Goal: Task Accomplishment & Management: Complete application form

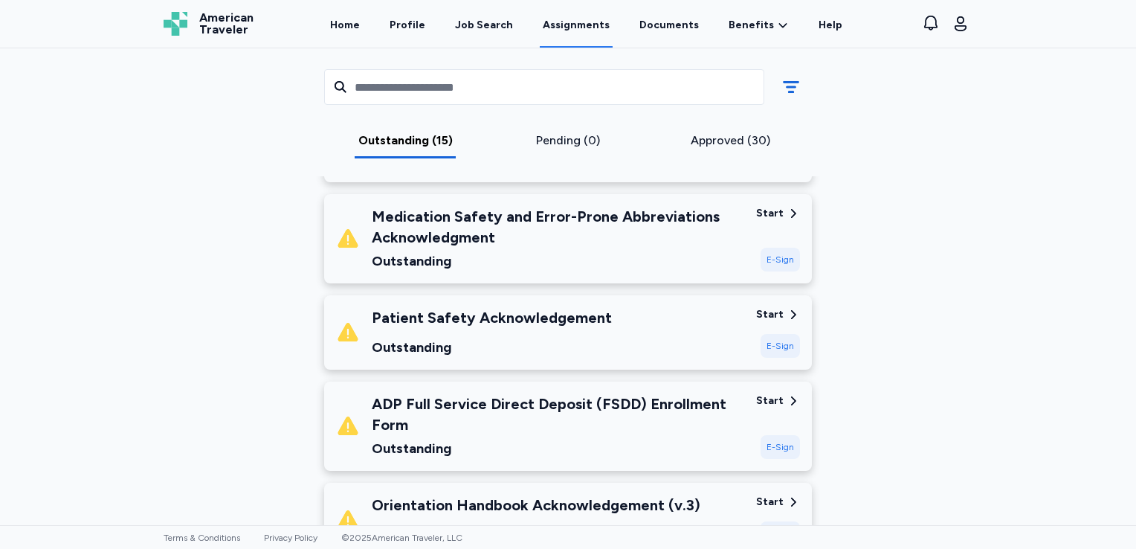
scroll to position [476, 0]
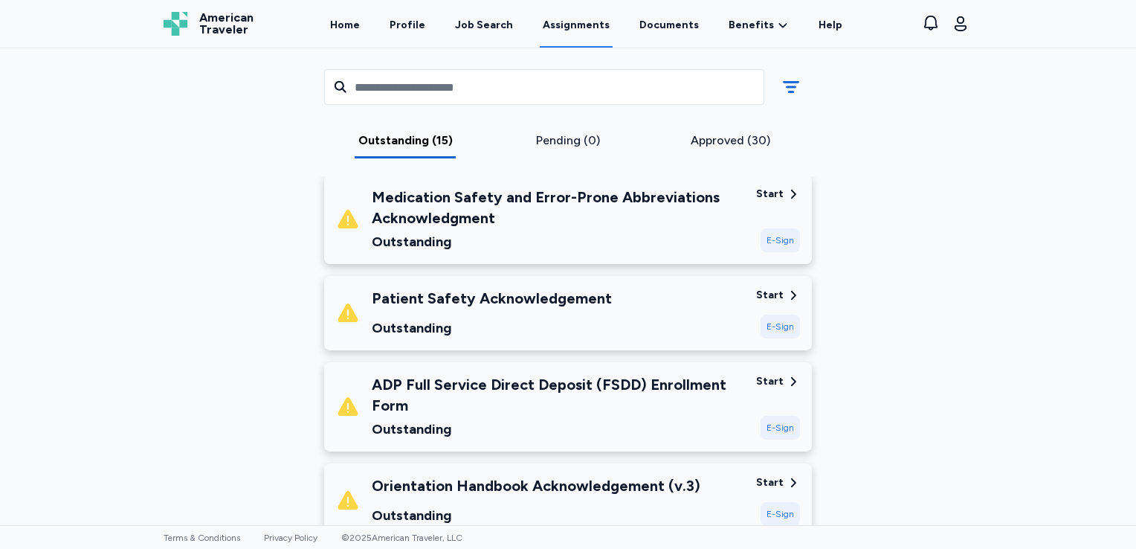
click at [764, 290] on div "Start" at bounding box center [770, 295] width 28 height 15
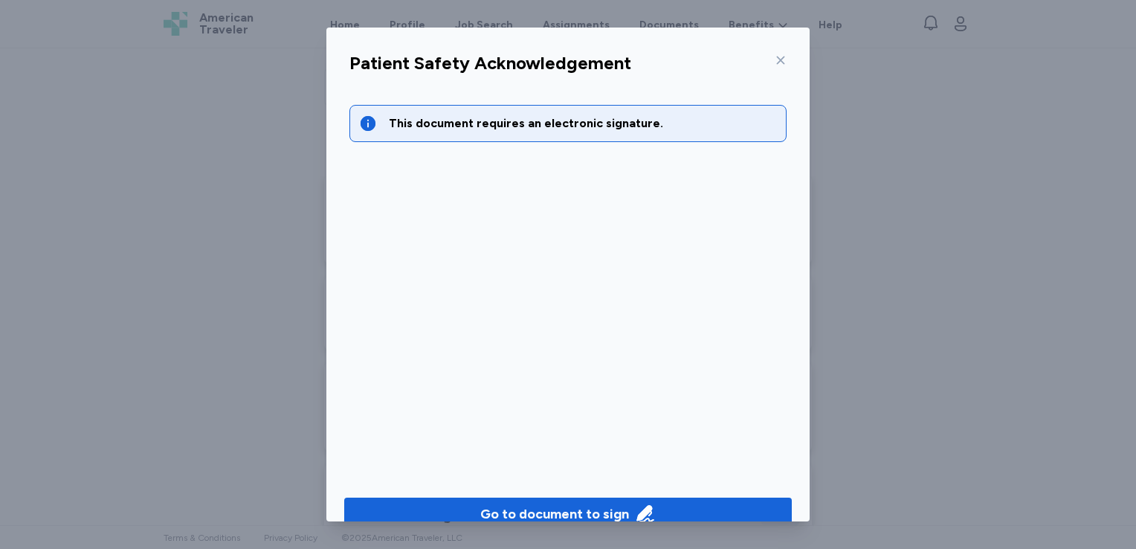
scroll to position [26, 0]
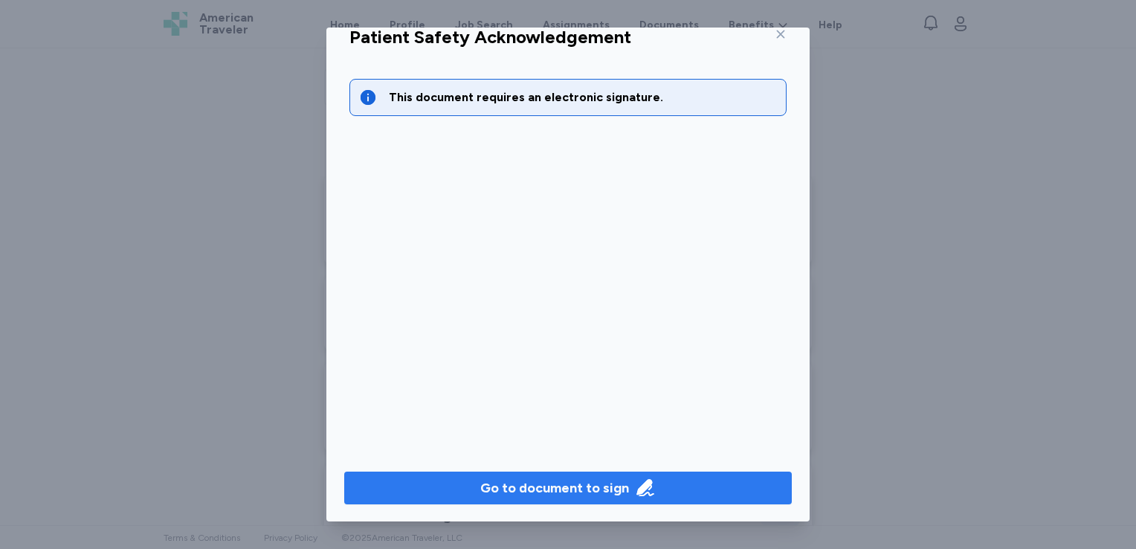
click at [523, 487] on div "Go to document to sign" at bounding box center [554, 487] width 149 height 21
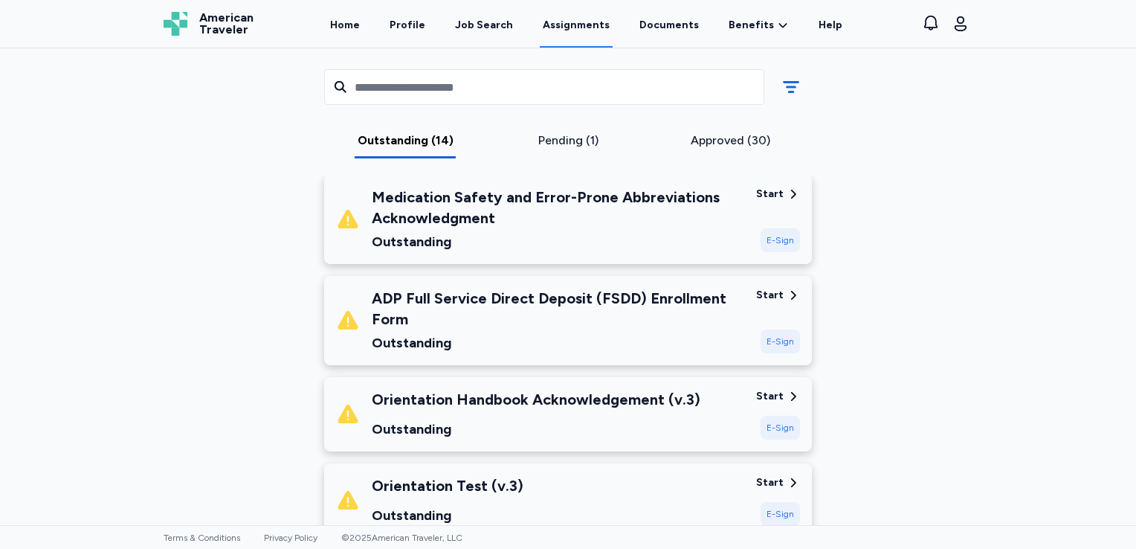
click at [767, 394] on div "Start" at bounding box center [770, 396] width 28 height 15
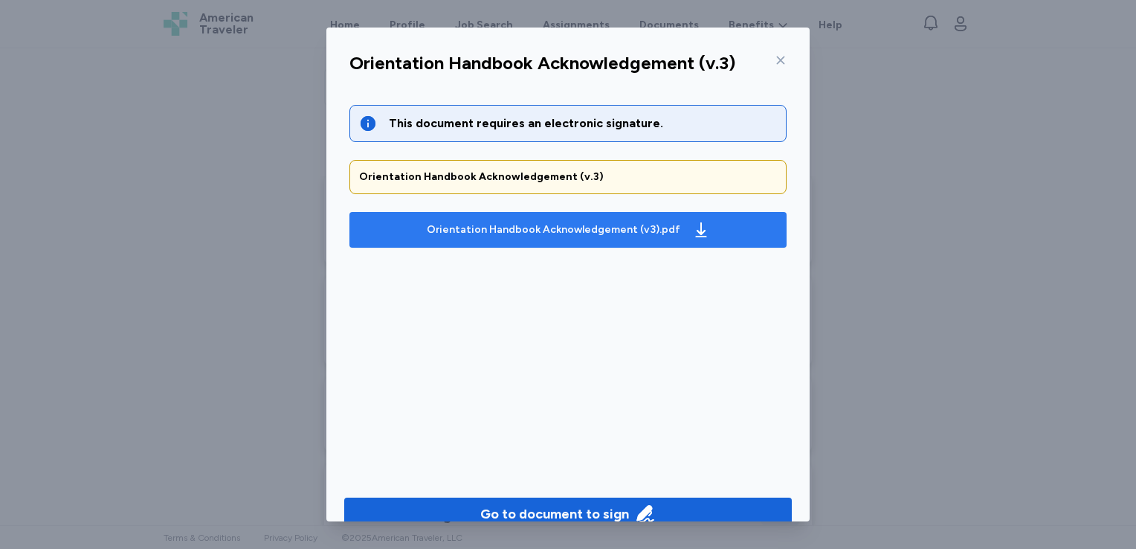
click at [653, 233] on div "Orientation Handbook Acknowledgement (v3).pdf" at bounding box center [553, 229] width 253 height 15
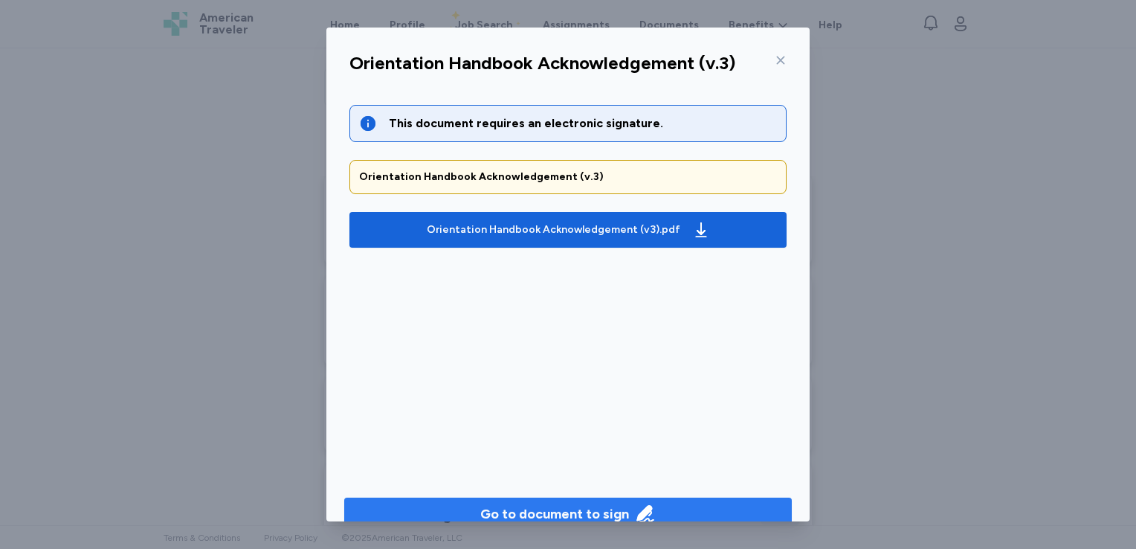
click at [669, 505] on span "Go to document to sign" at bounding box center [568, 513] width 424 height 21
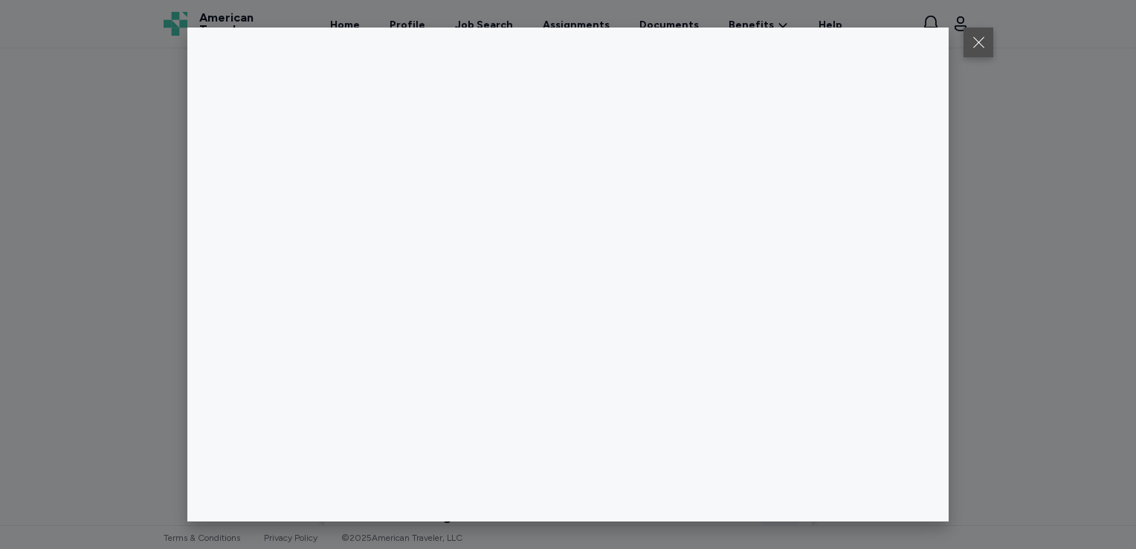
click at [972, 45] on button at bounding box center [978, 43] width 30 height 30
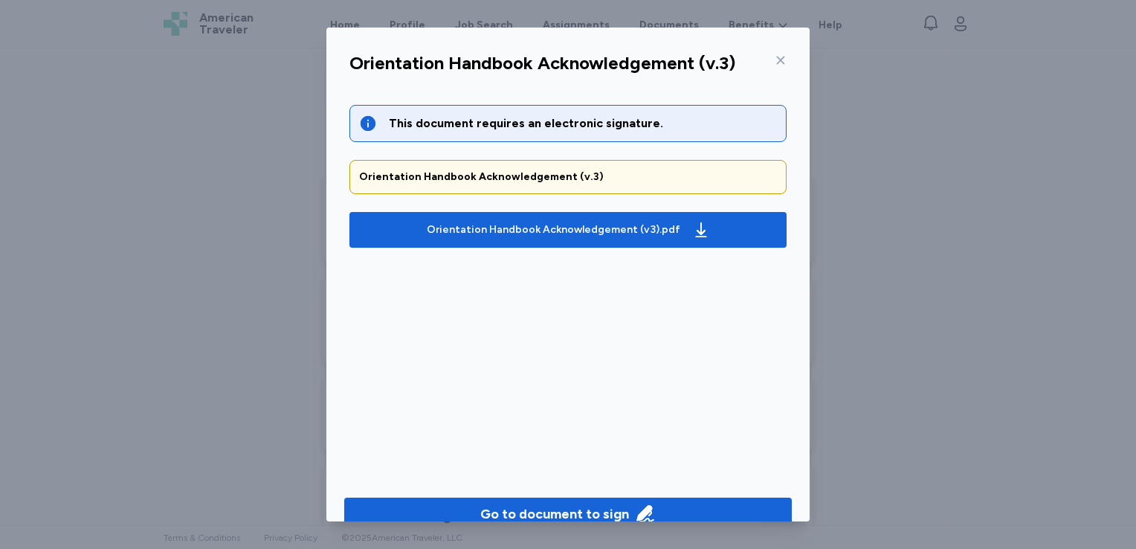
click at [775, 59] on icon at bounding box center [781, 60] width 12 height 12
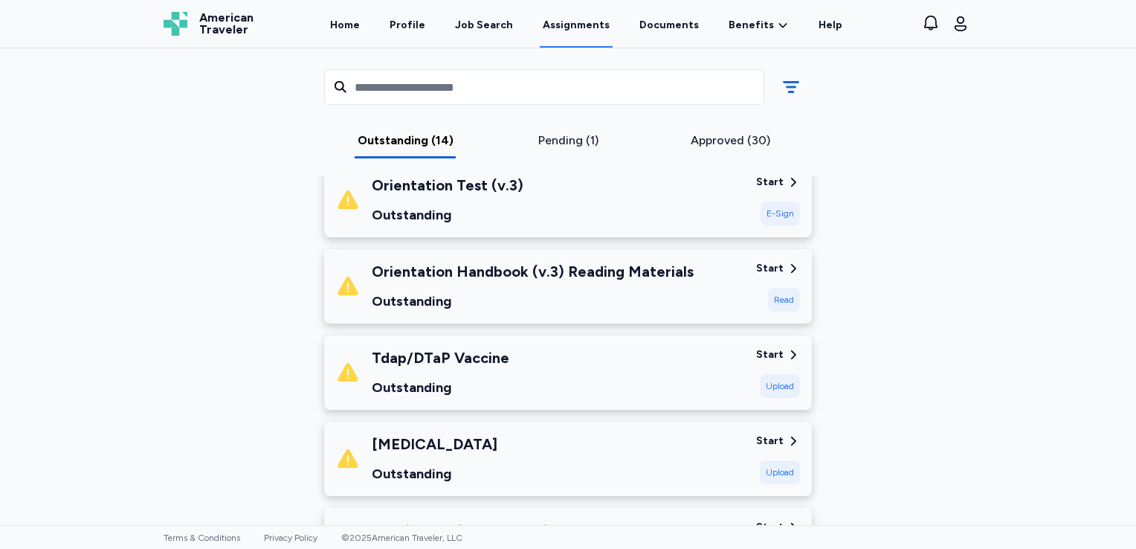
scroll to position [783, 0]
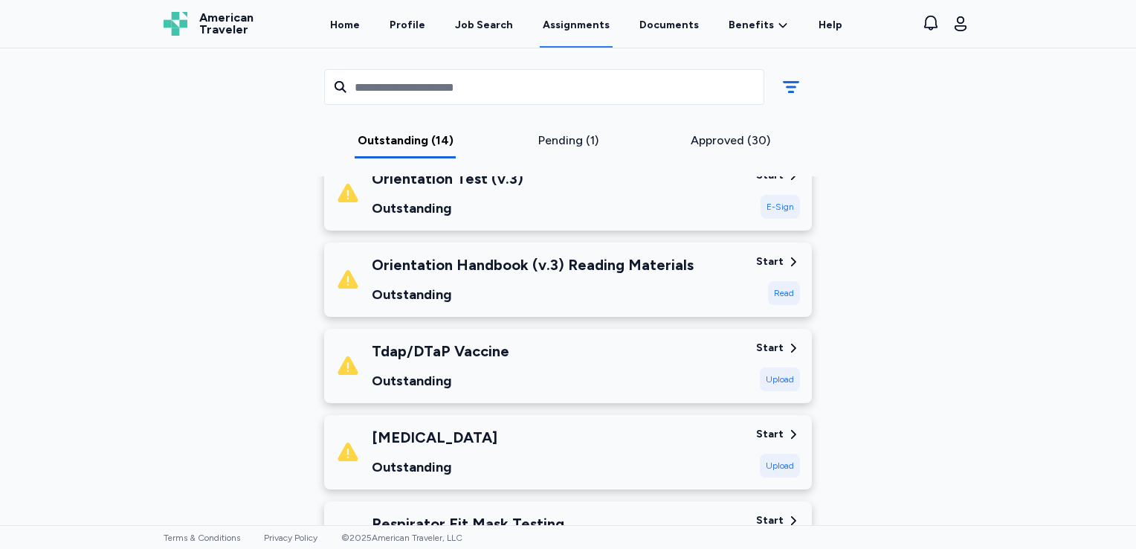
click at [770, 290] on div "Read" at bounding box center [784, 293] width 32 height 24
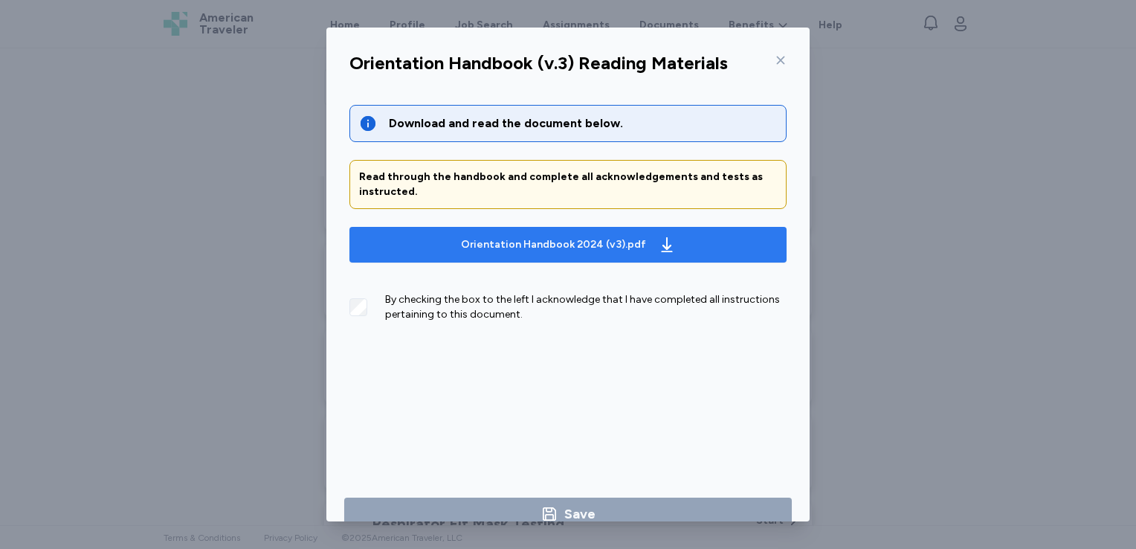
click at [573, 243] on div "Orientation Handbook 2024 (v3).pdf" at bounding box center [553, 244] width 185 height 15
click at [557, 239] on div "Orientation Handbook 2024 (v3).pdf" at bounding box center [553, 244] width 185 height 15
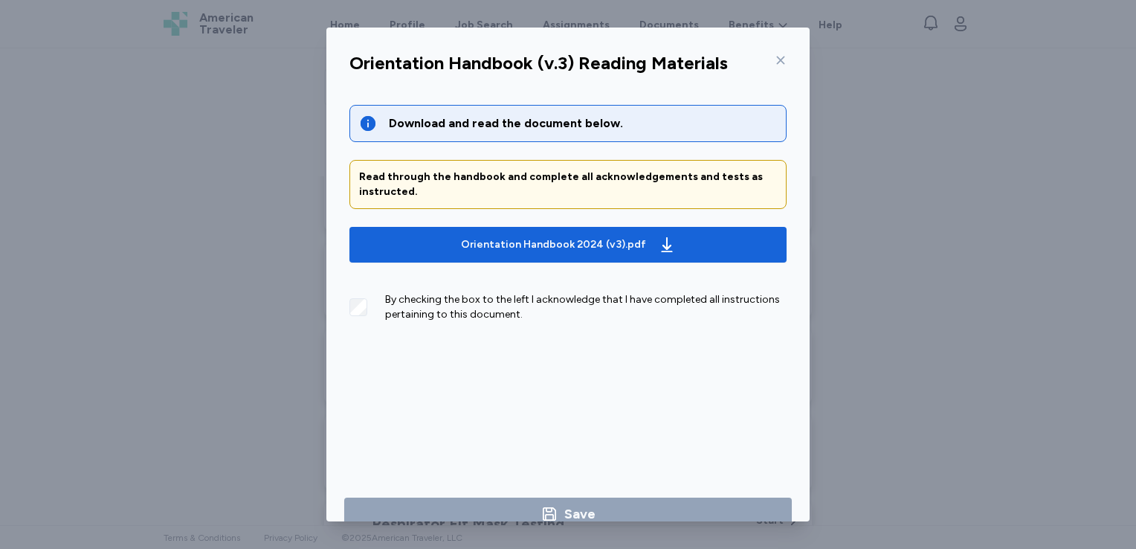
scroll to position [26, 0]
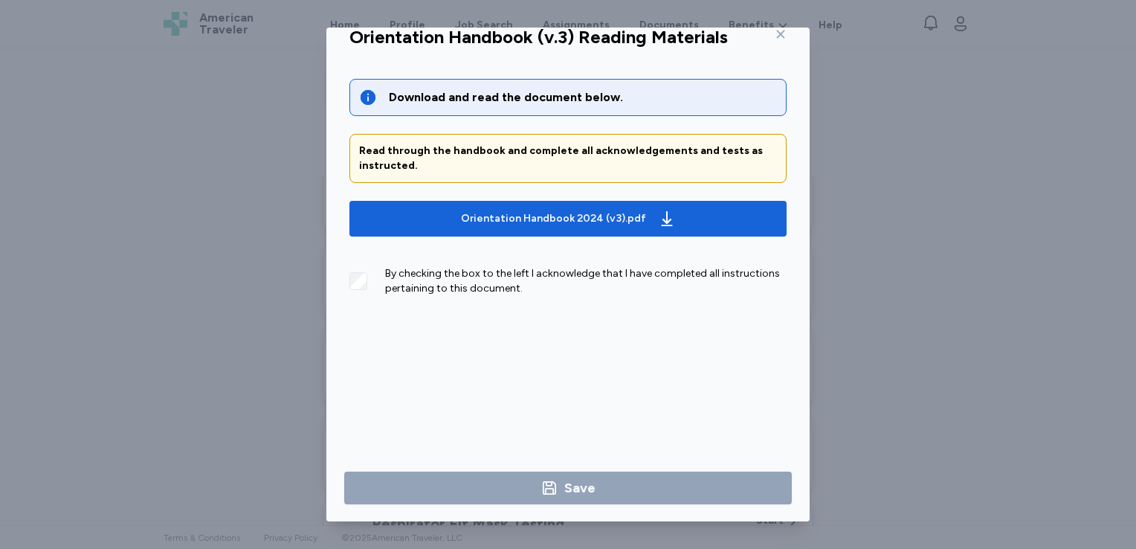
click at [776, 31] on icon at bounding box center [781, 34] width 12 height 12
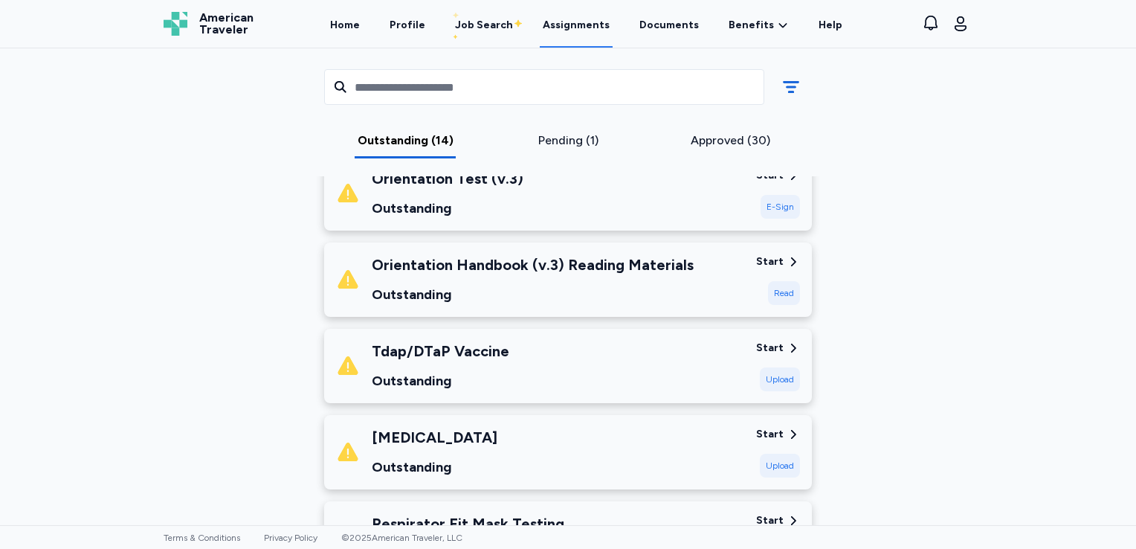
click at [202, 266] on div "Rivers Health [DATE] - [DATE] Requirements All assignment requirements are due …" at bounding box center [568, 406] width 833 height 2211
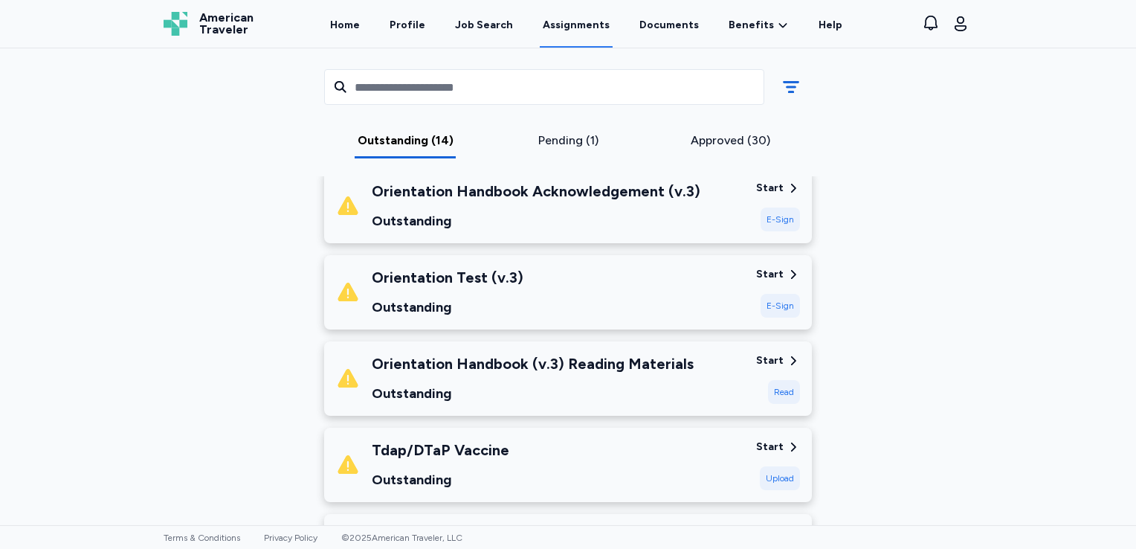
scroll to position [624, 0]
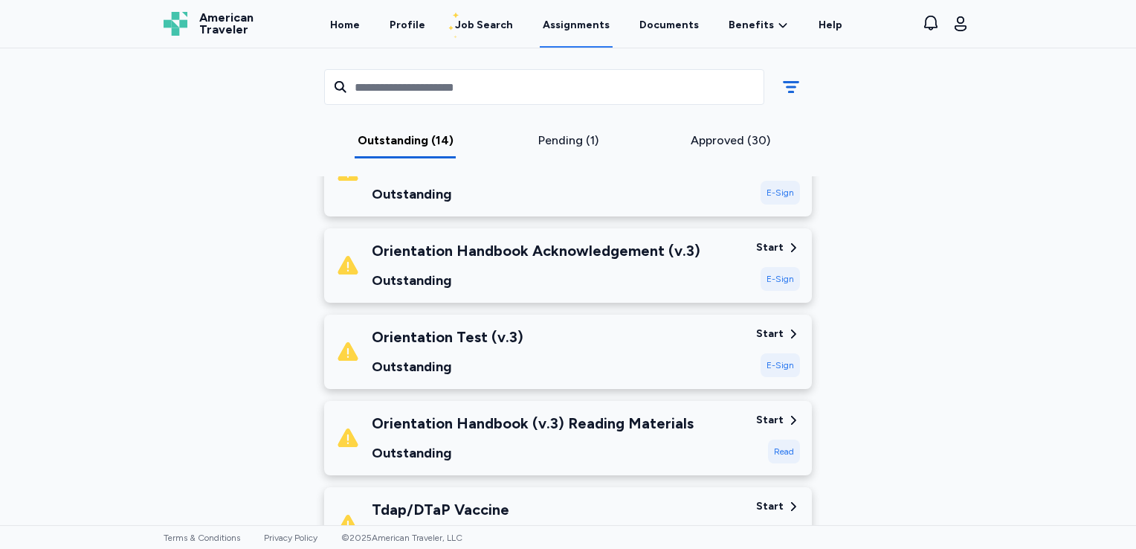
click at [677, 444] on div "Outstanding" at bounding box center [533, 452] width 322 height 21
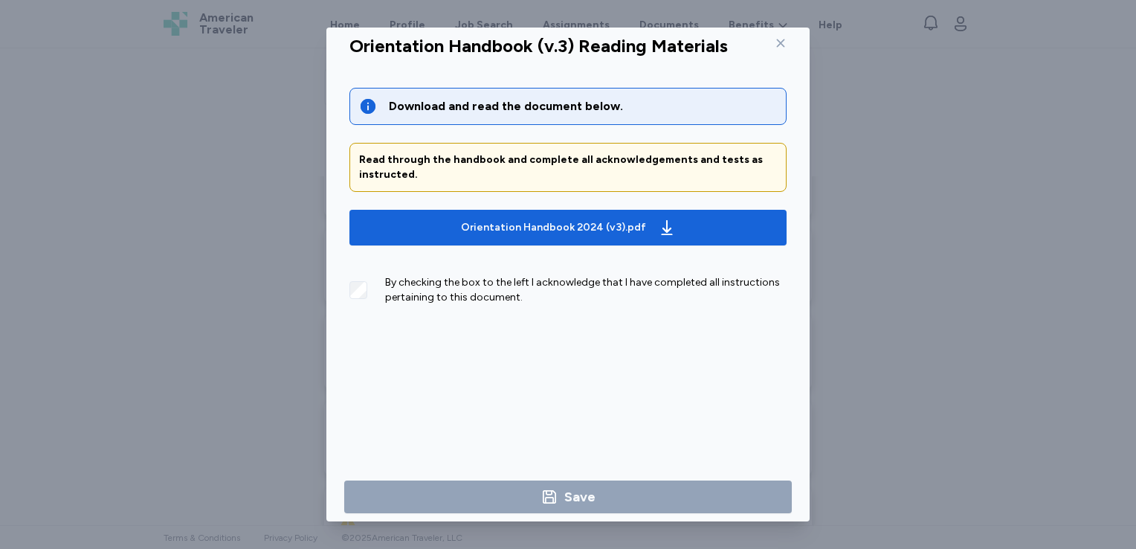
scroll to position [26, 0]
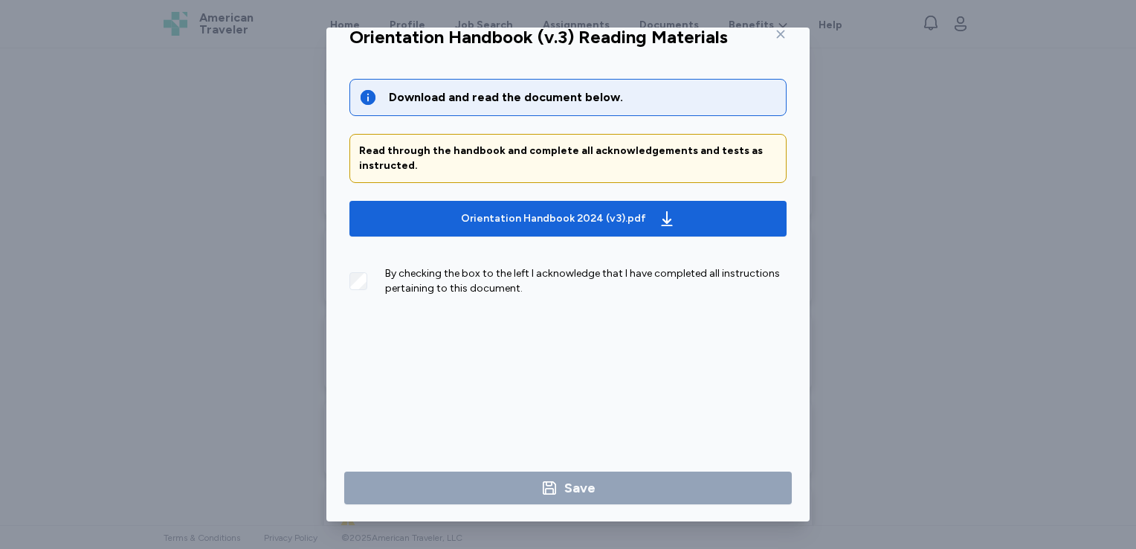
click at [775, 32] on icon at bounding box center [781, 34] width 12 height 12
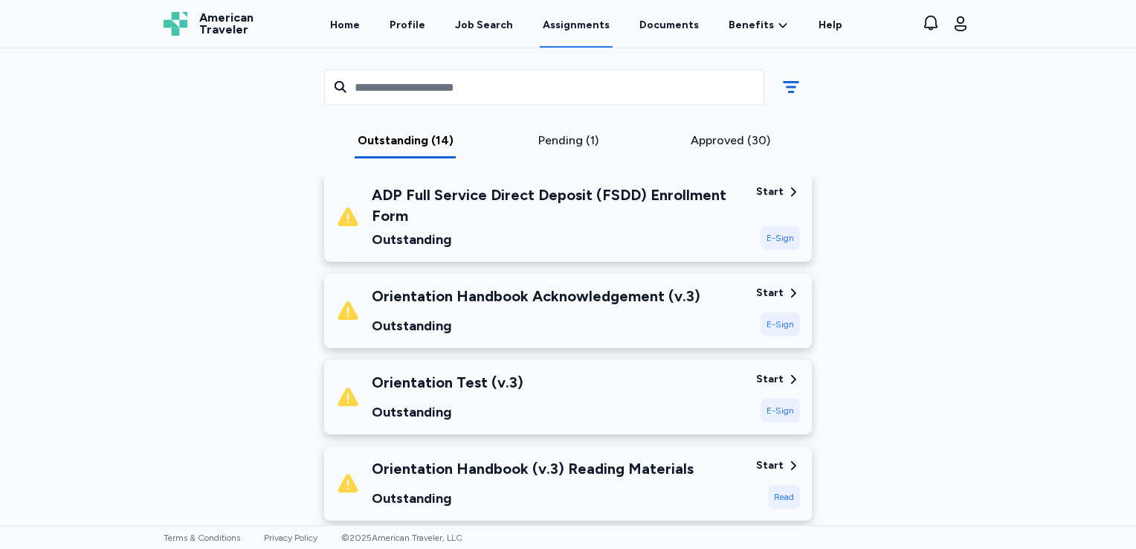
scroll to position [565, 0]
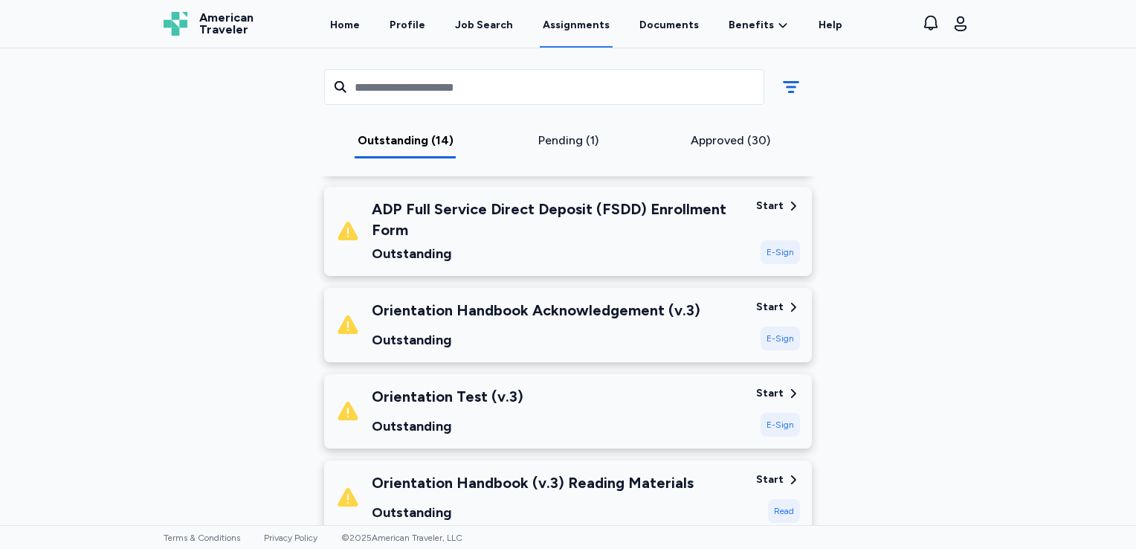
click at [608, 331] on div "Outstanding" at bounding box center [536, 339] width 329 height 21
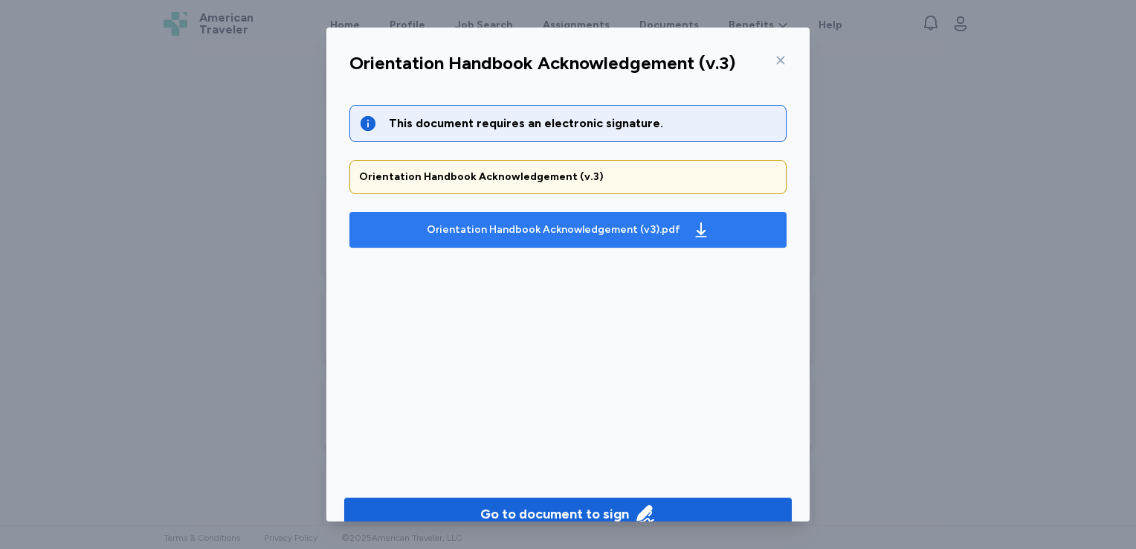
click at [609, 227] on div "Orientation Handbook Acknowledgement (v3).pdf" at bounding box center [553, 229] width 253 height 15
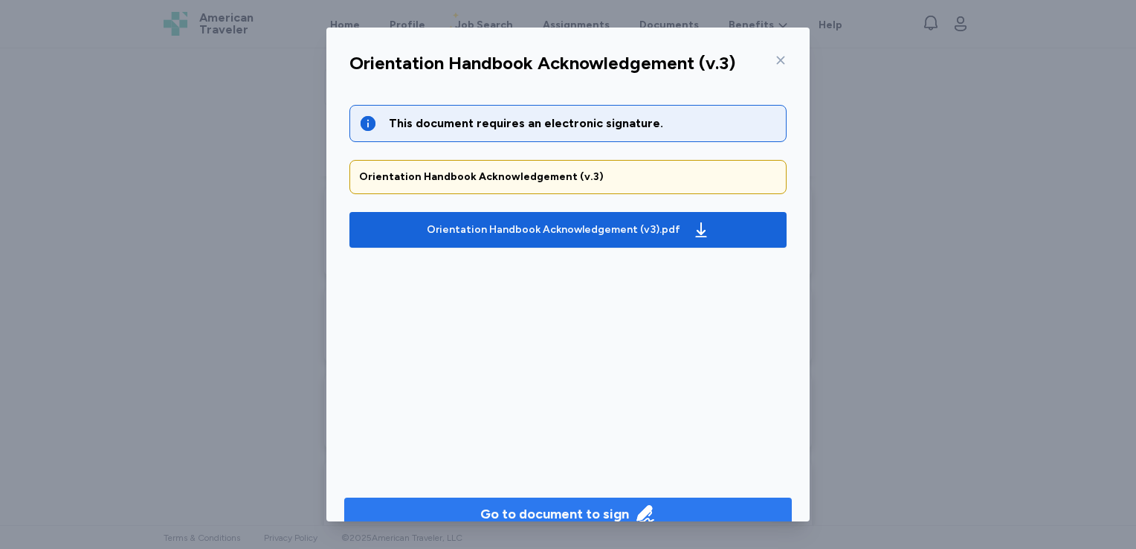
click at [590, 504] on div "Go to document to sign" at bounding box center [554, 513] width 149 height 21
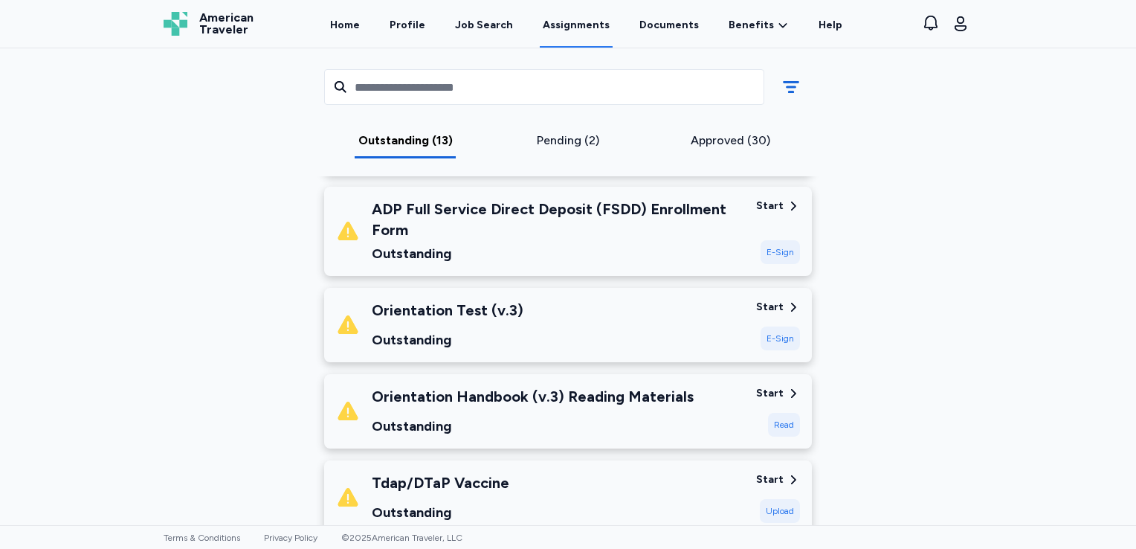
click at [718, 317] on div "Orientation Test (v.3) Outstanding" at bounding box center [540, 325] width 408 height 51
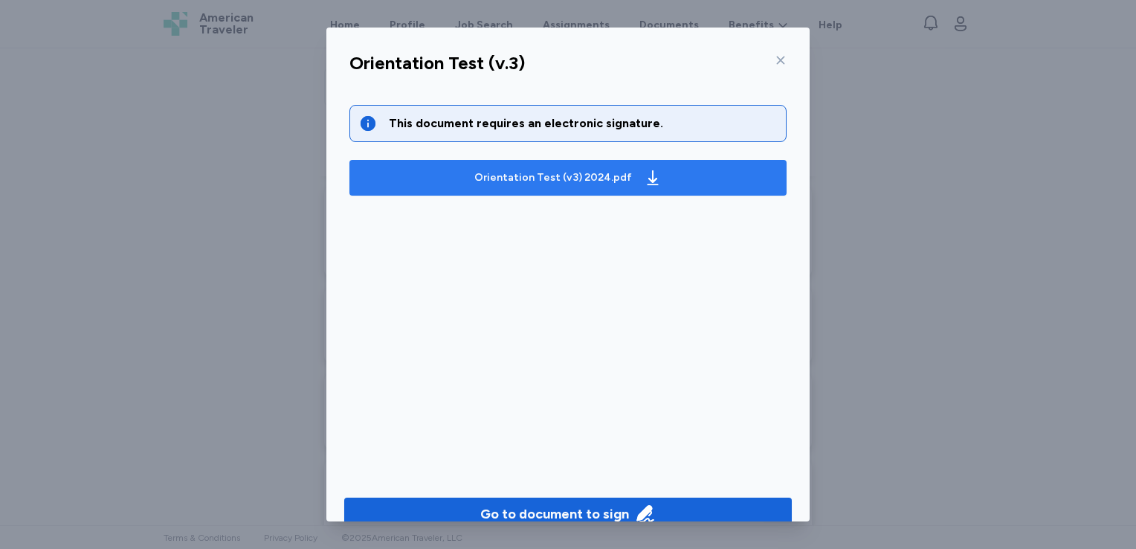
click at [562, 180] on div "Orientation Test (v3) 2024.pdf" at bounding box center [553, 177] width 158 height 15
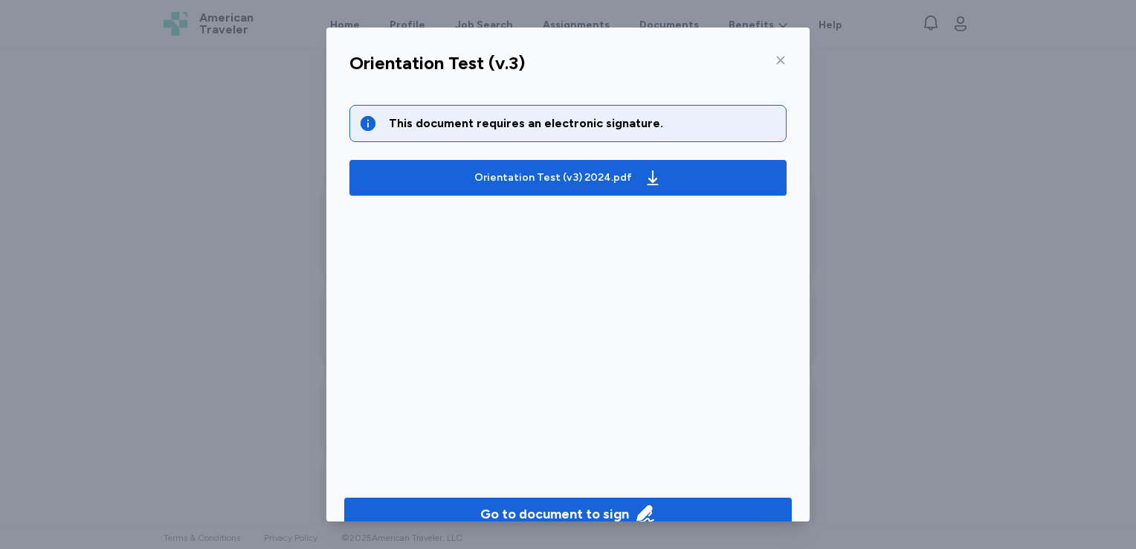
click at [778, 58] on icon at bounding box center [781, 60] width 12 height 12
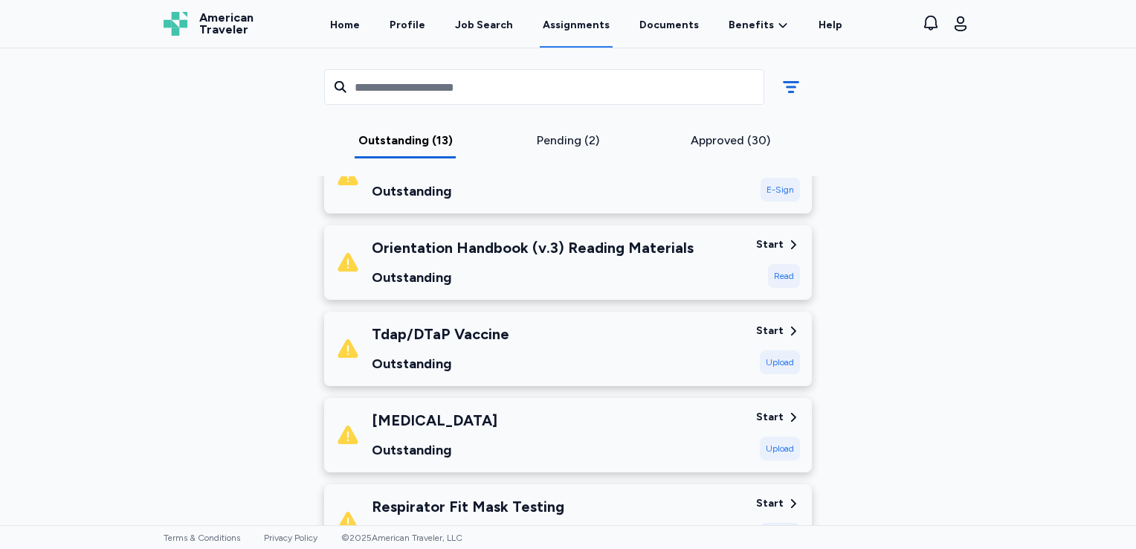
scroll to position [763, 0]
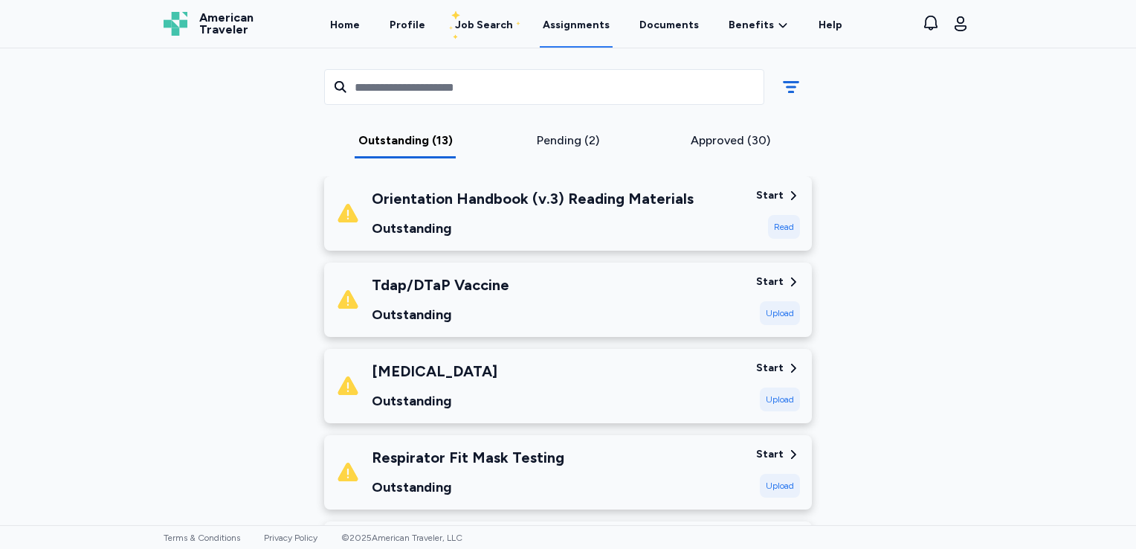
click at [716, 301] on div "Tdap/DTaP Vaccine Outstanding" at bounding box center [540, 299] width 408 height 51
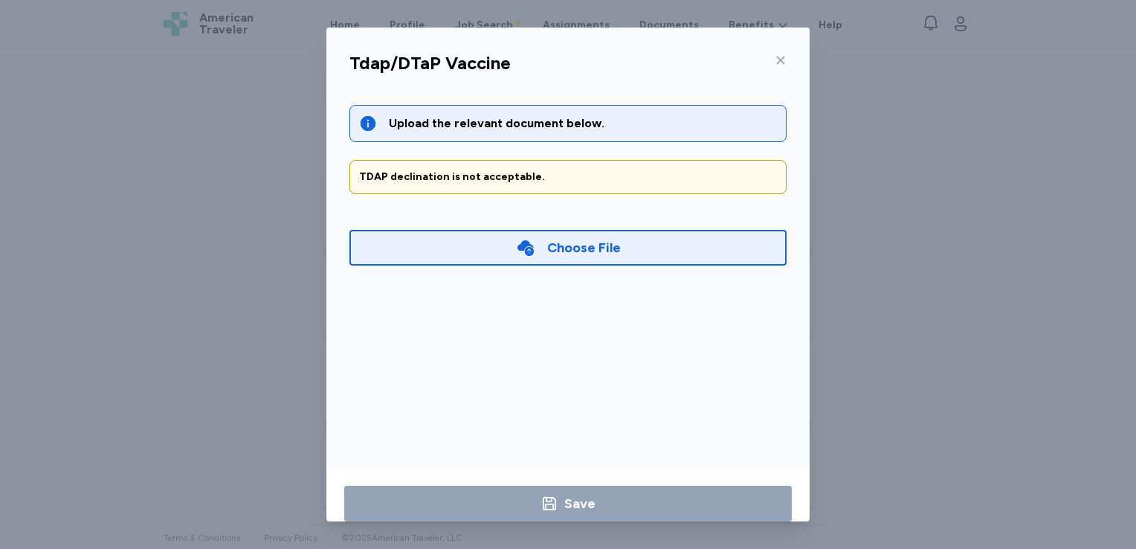
click at [502, 242] on div "Choose File" at bounding box center [567, 248] width 437 height 36
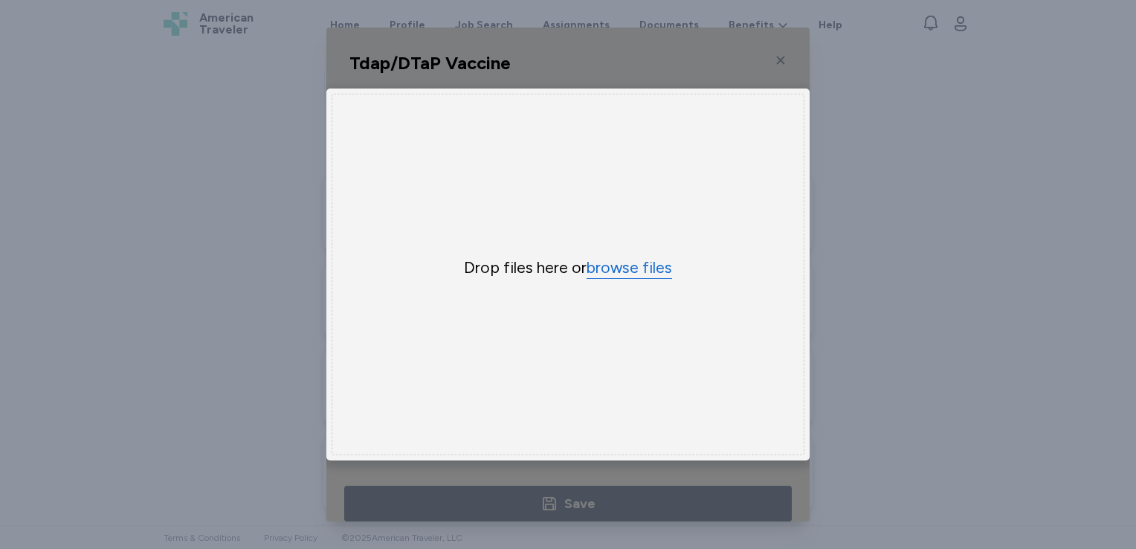
click at [604, 259] on button "browse files" at bounding box center [628, 268] width 85 height 22
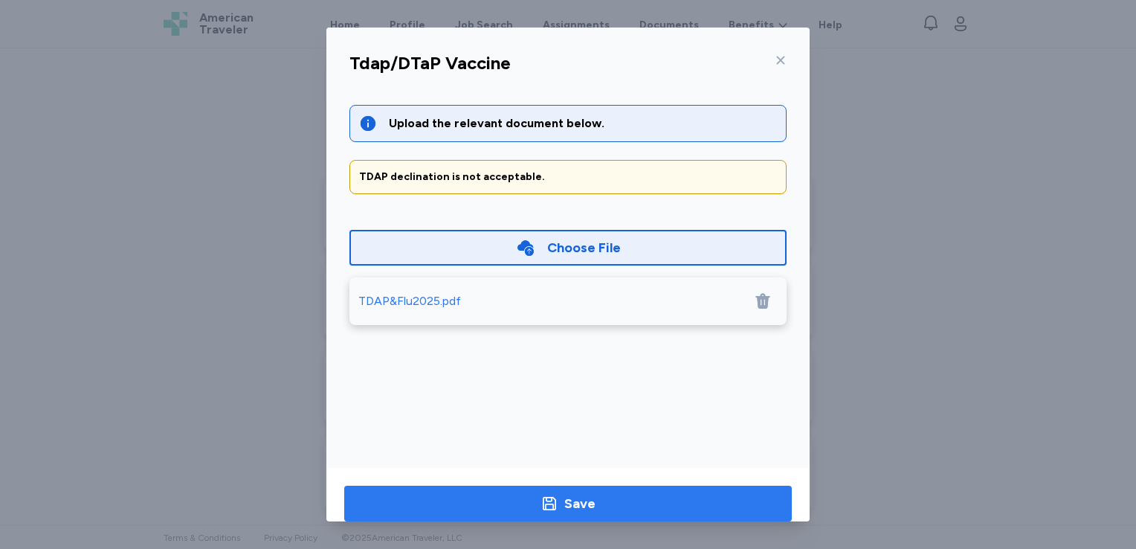
click at [587, 496] on div "Save" at bounding box center [579, 503] width 31 height 21
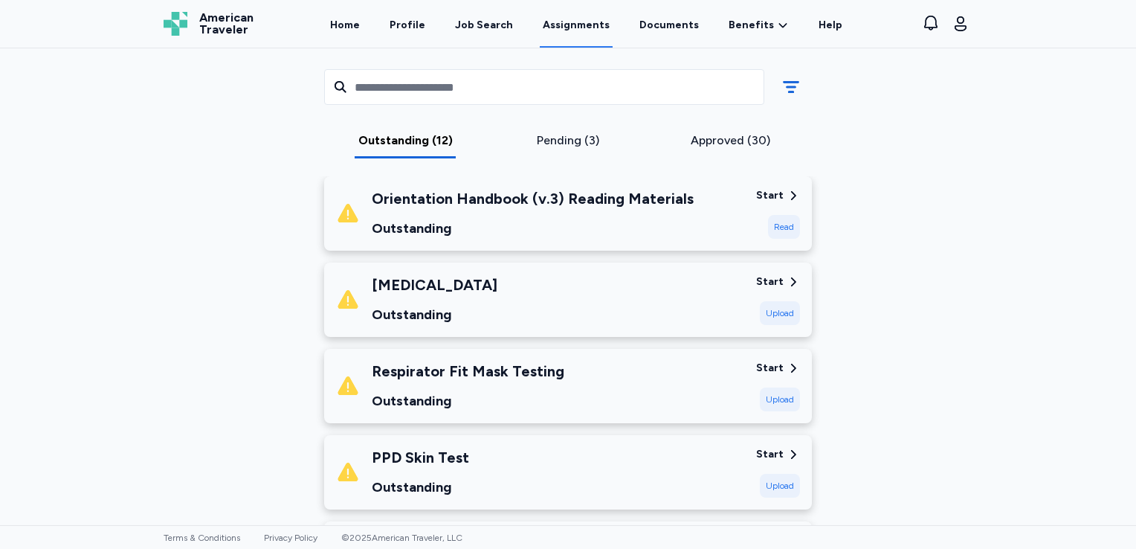
click at [723, 465] on div "PPD [MEDICAL_DATA] Outstanding" at bounding box center [540, 472] width 408 height 51
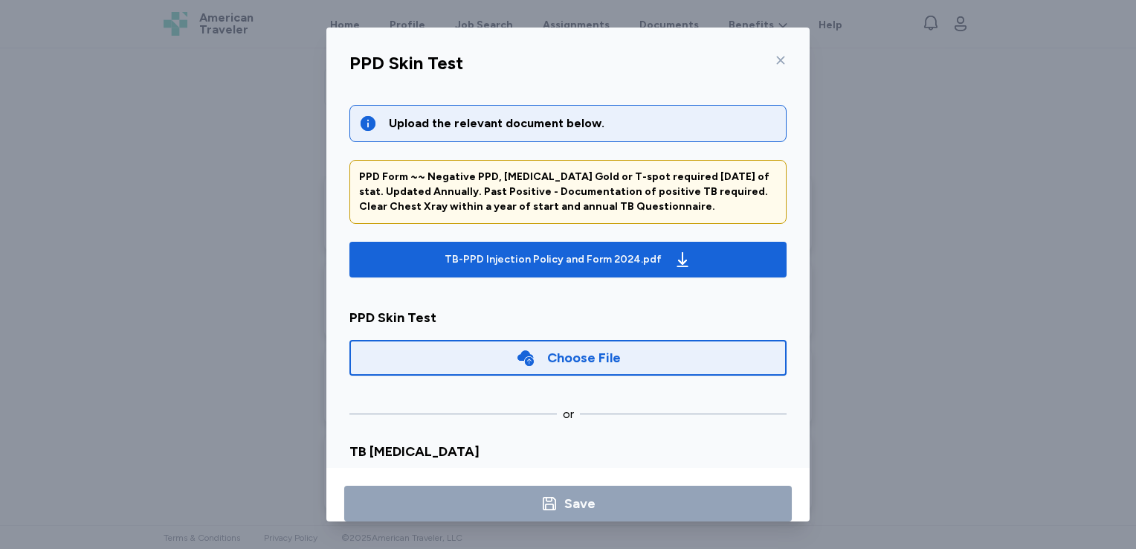
click at [589, 355] on div "Choose File" at bounding box center [584, 357] width 74 height 21
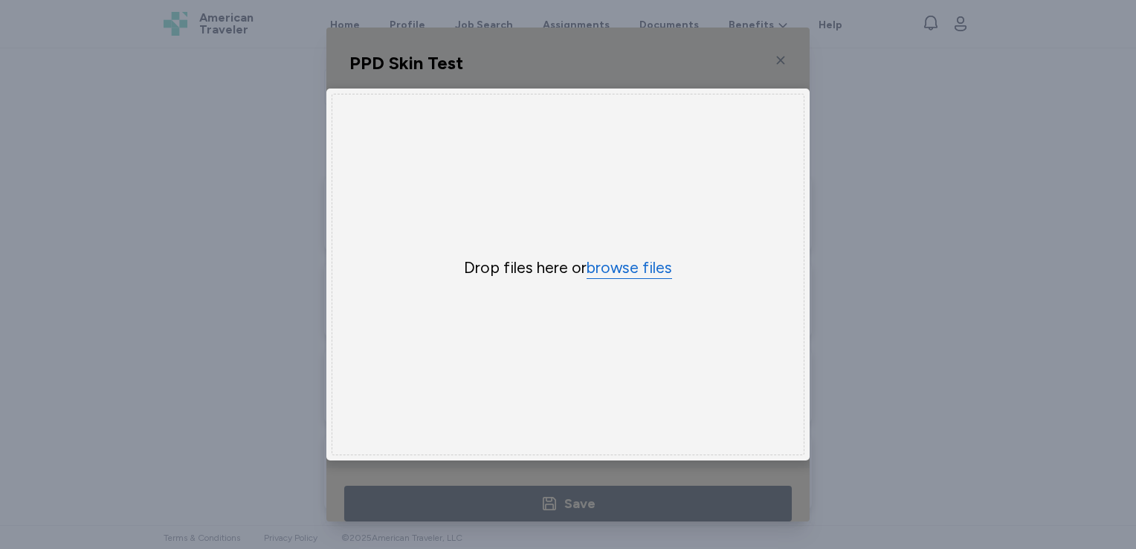
click at [598, 263] on button "browse files" at bounding box center [628, 268] width 85 height 22
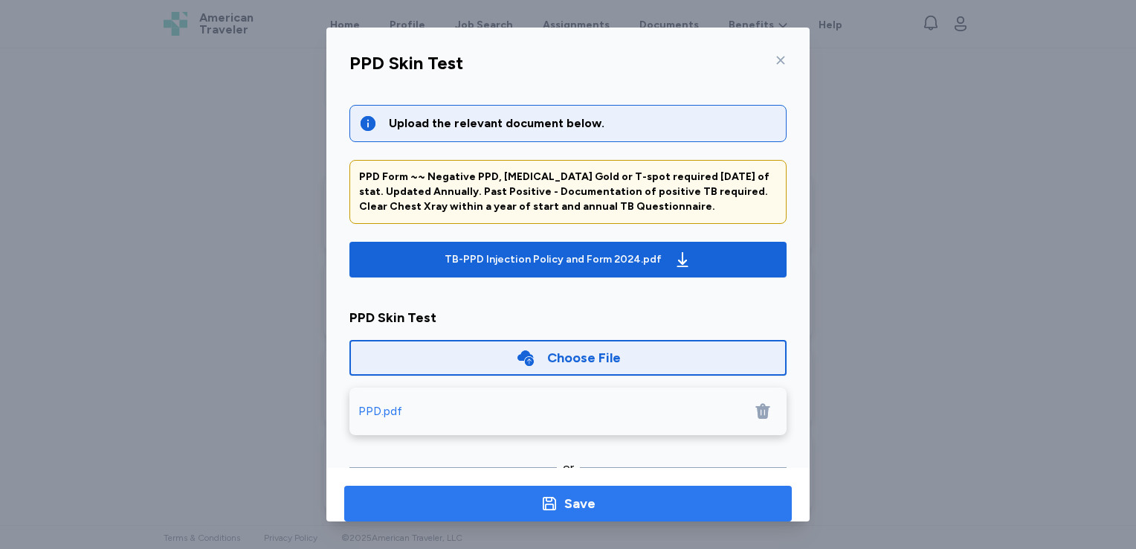
click at [627, 497] on span "Save" at bounding box center [568, 503] width 424 height 21
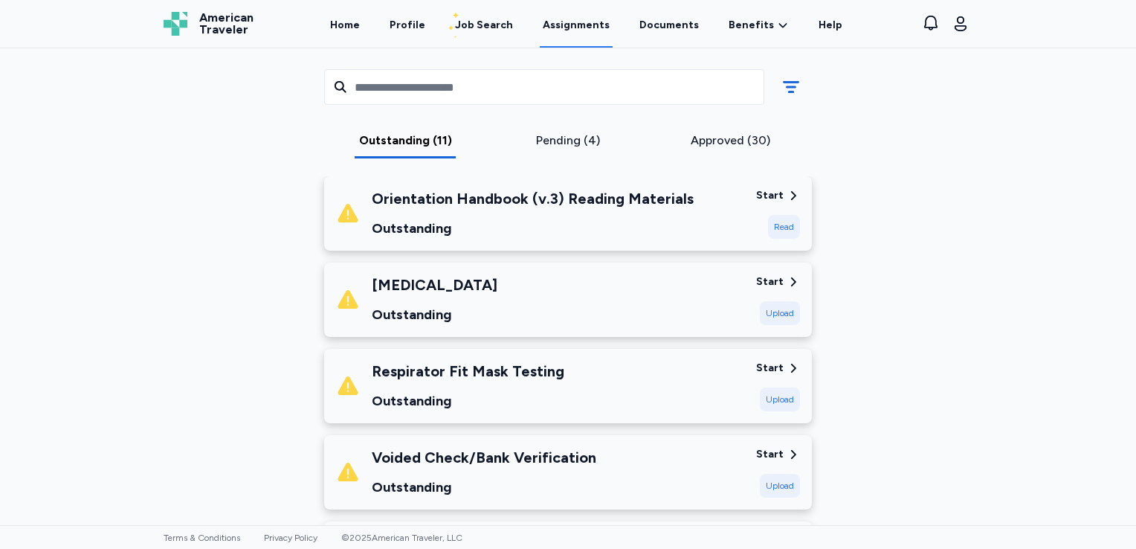
click at [702, 379] on div "Respirator Fit Mask Testing Outstanding" at bounding box center [540, 386] width 408 height 51
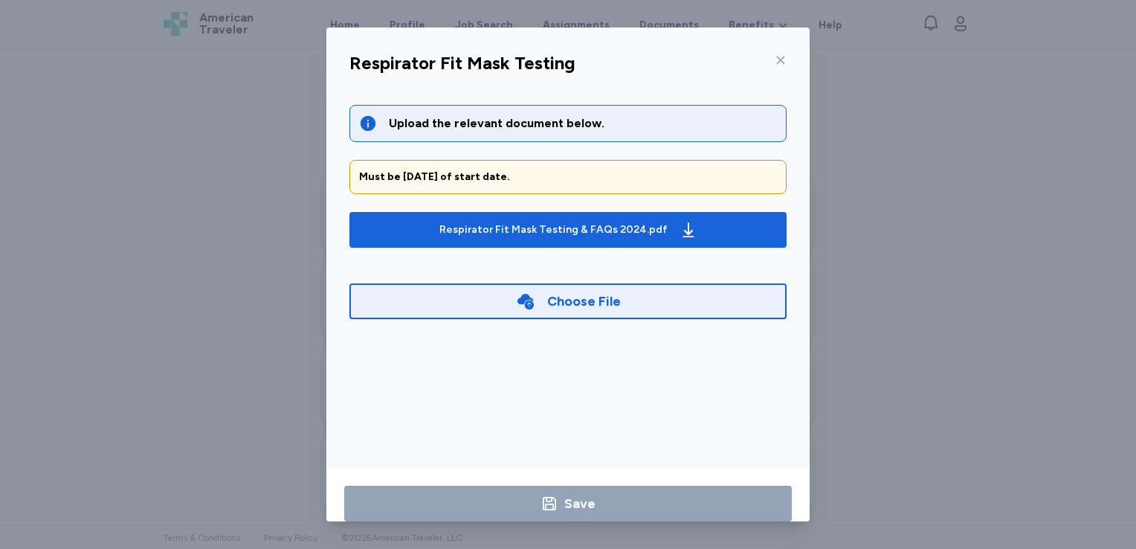
click at [574, 299] on div "Choose File" at bounding box center [584, 301] width 74 height 21
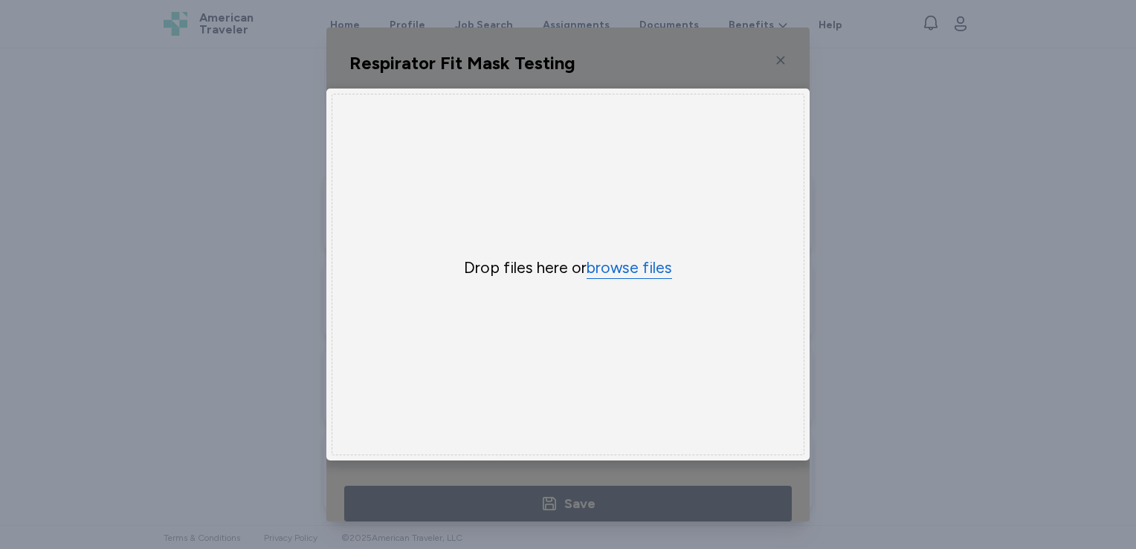
click at [606, 258] on button "browse files" at bounding box center [628, 268] width 85 height 22
click at [773, 56] on div "Uppy Dashboard Window (Press escape to close)" at bounding box center [567, 275] width 483 height 494
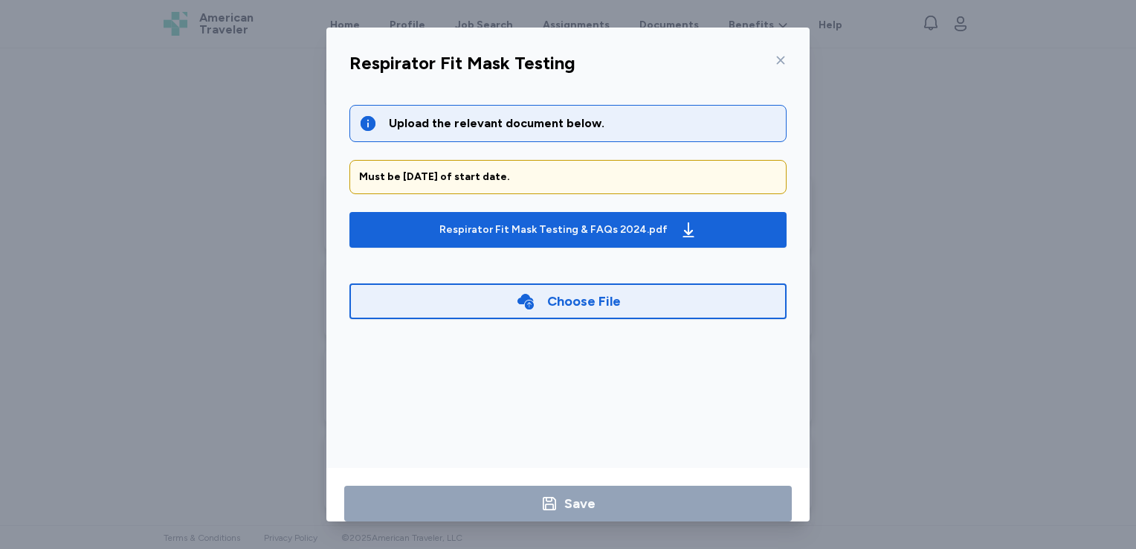
click at [775, 56] on icon at bounding box center [781, 60] width 12 height 12
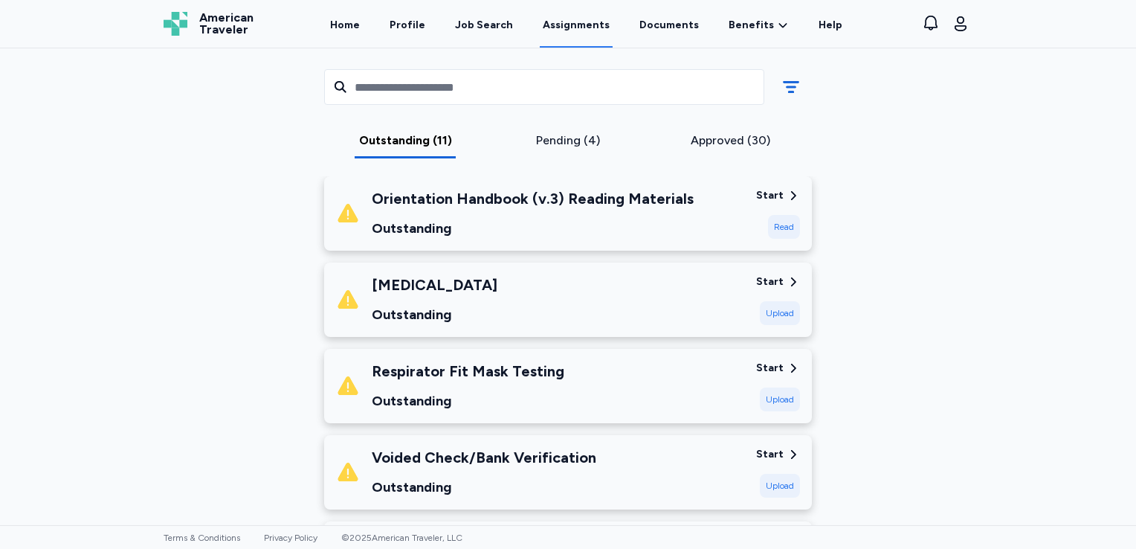
click at [743, 383] on div "Respirator Fit Mask Testing Outstanding Start Upload" at bounding box center [568, 386] width 488 height 74
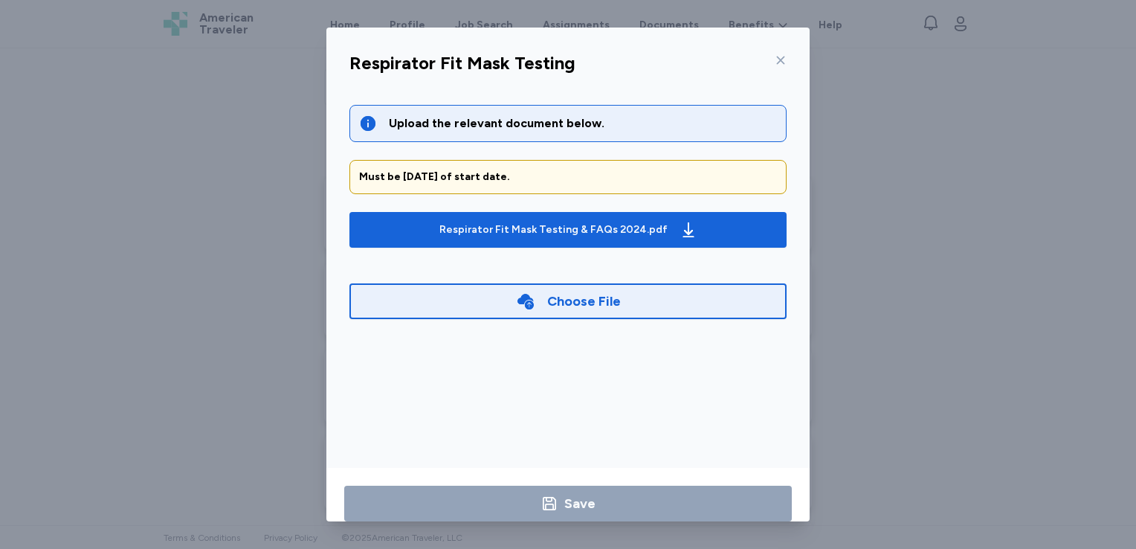
click at [580, 299] on div "Choose File" at bounding box center [584, 301] width 74 height 21
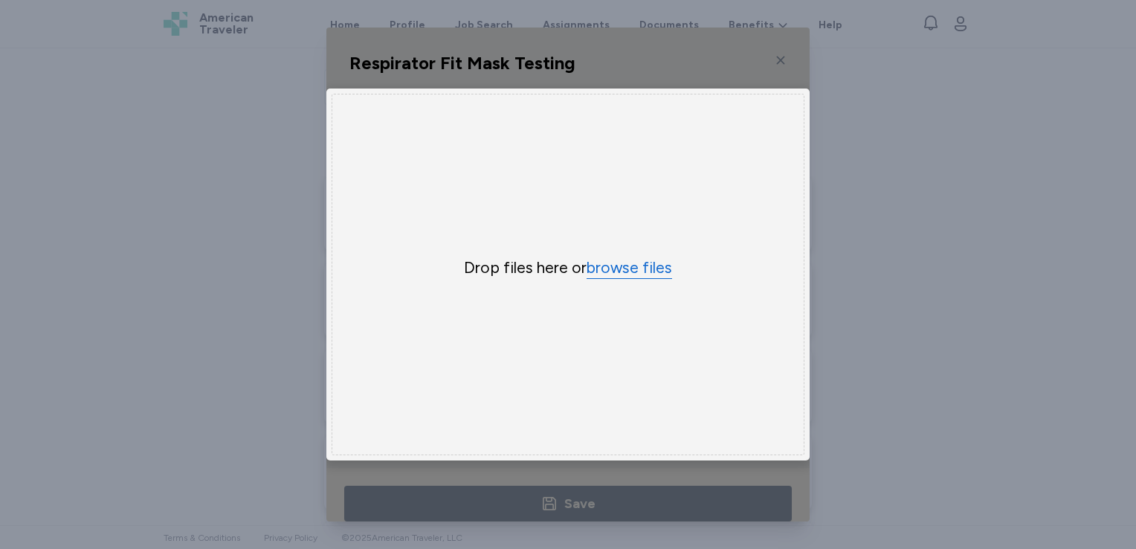
click at [606, 264] on button "browse files" at bounding box center [628, 268] width 85 height 22
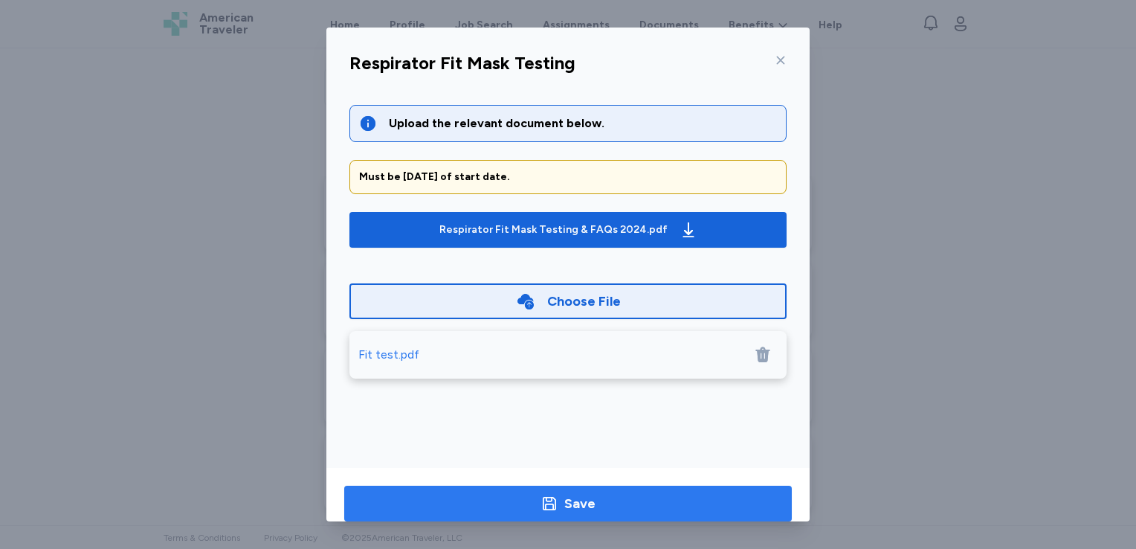
click at [595, 497] on span "Save" at bounding box center [568, 503] width 424 height 21
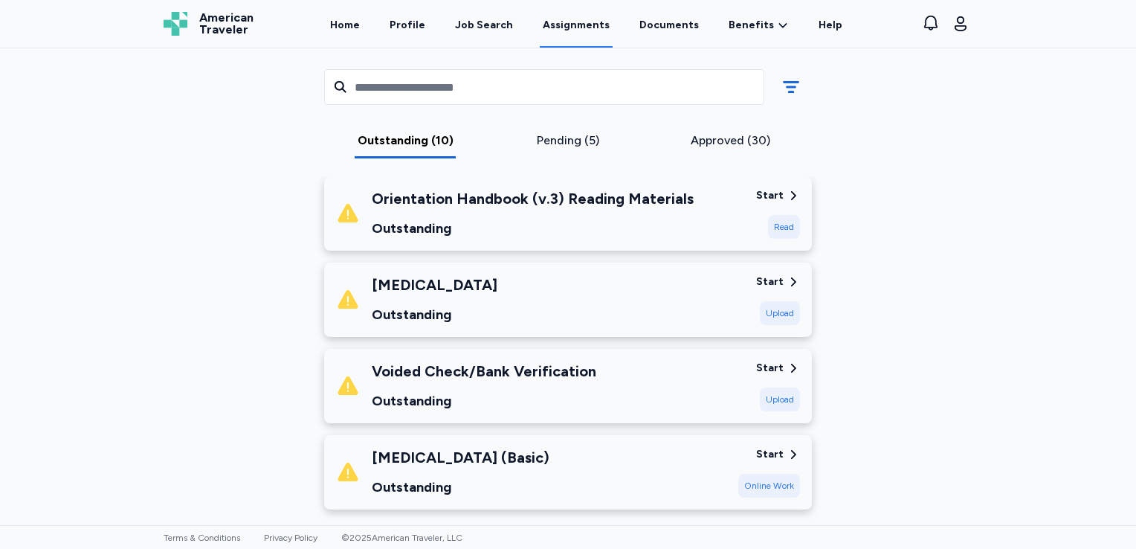
click at [723, 291] on div "[MEDICAL_DATA] Outstanding" at bounding box center [540, 299] width 408 height 51
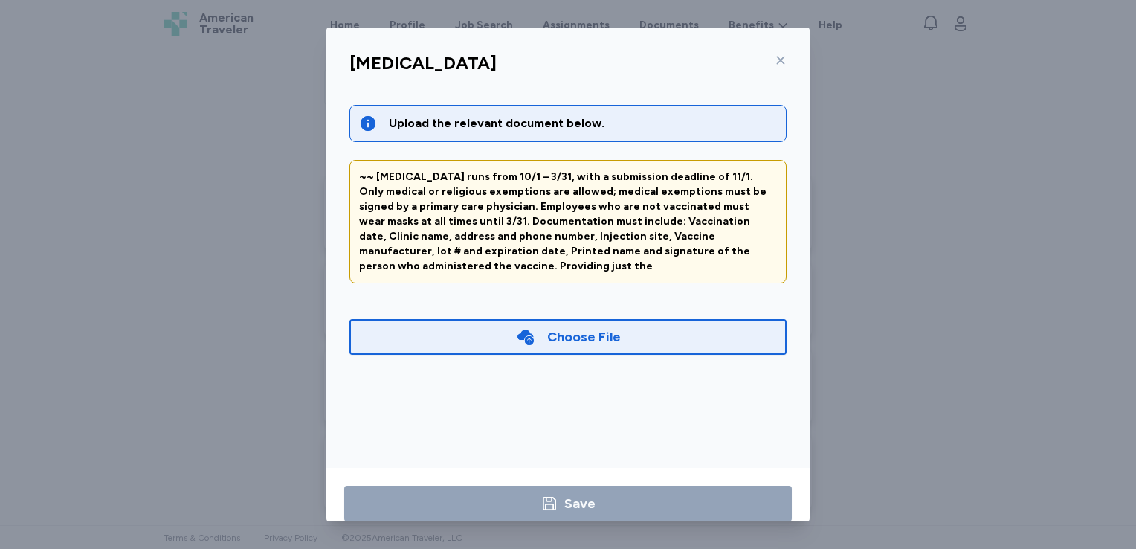
click at [560, 326] on div "Choose File" at bounding box center [584, 336] width 74 height 21
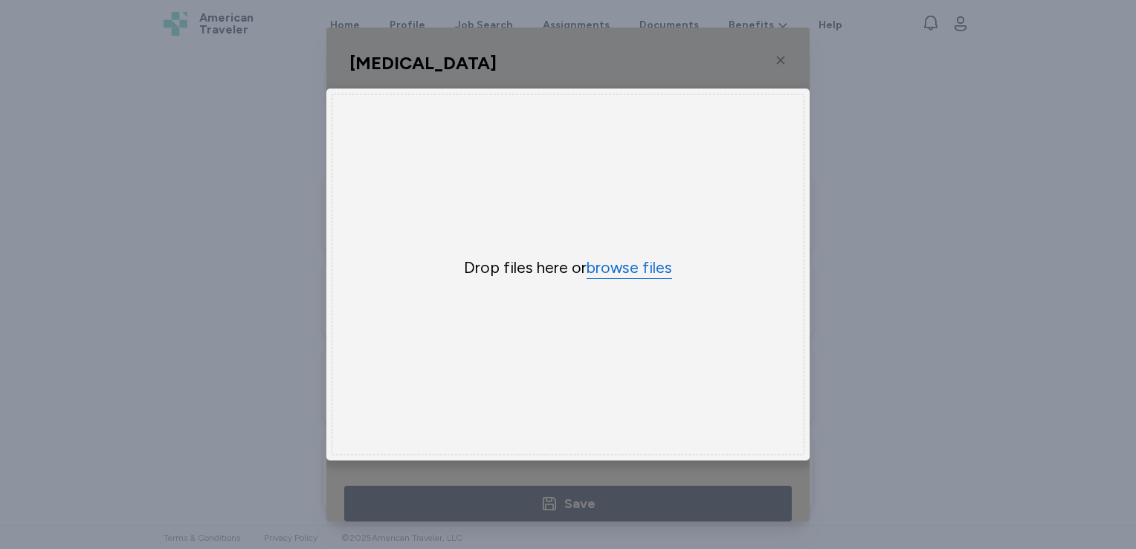
click at [612, 258] on button "browse files" at bounding box center [628, 268] width 85 height 22
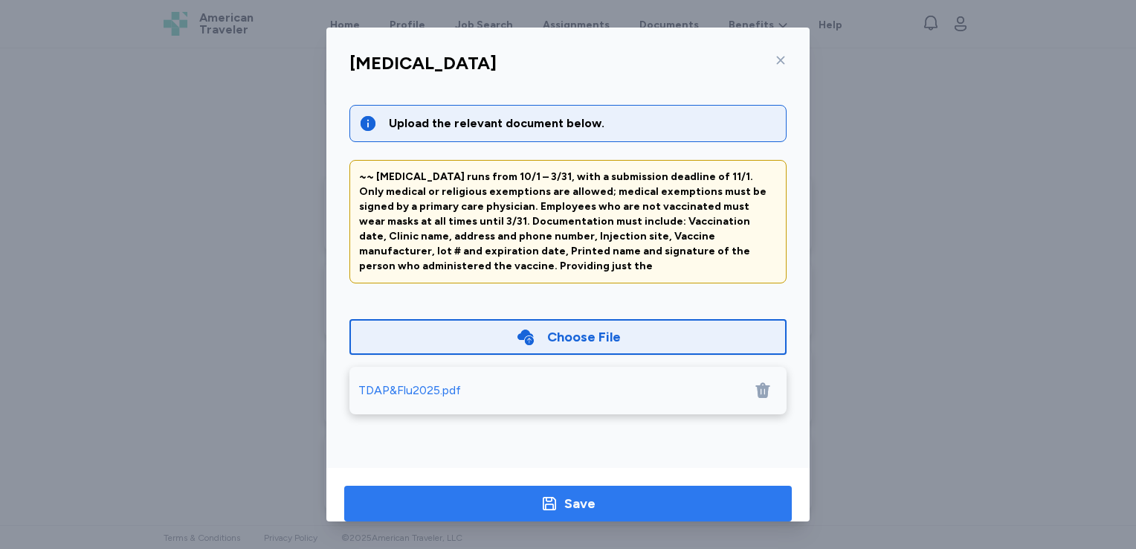
click at [617, 490] on button "Save" at bounding box center [567, 503] width 447 height 36
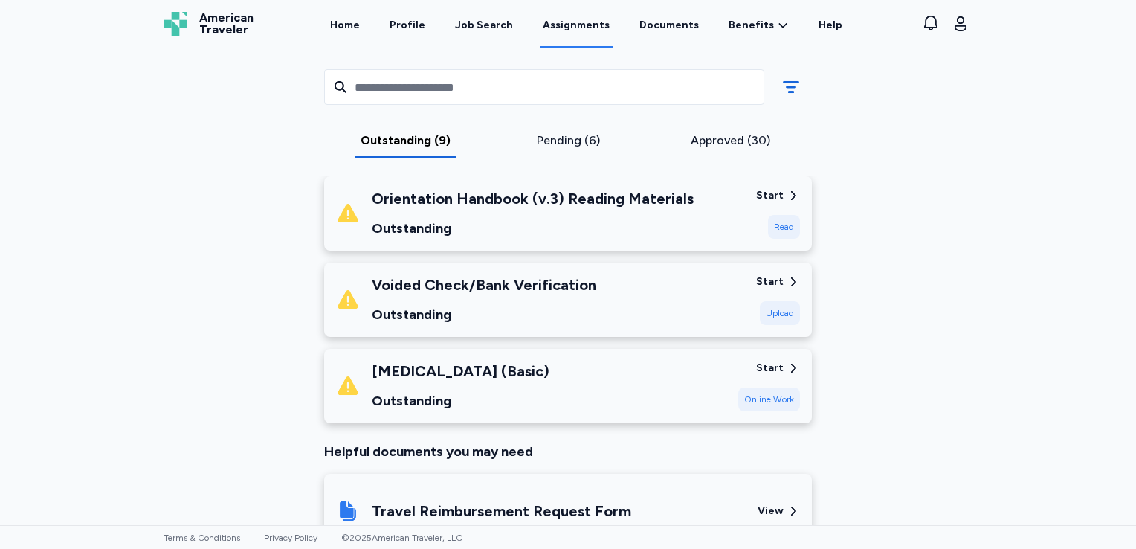
click at [682, 304] on div "Voided Check/Bank Verification Outstanding" at bounding box center [540, 299] width 408 height 51
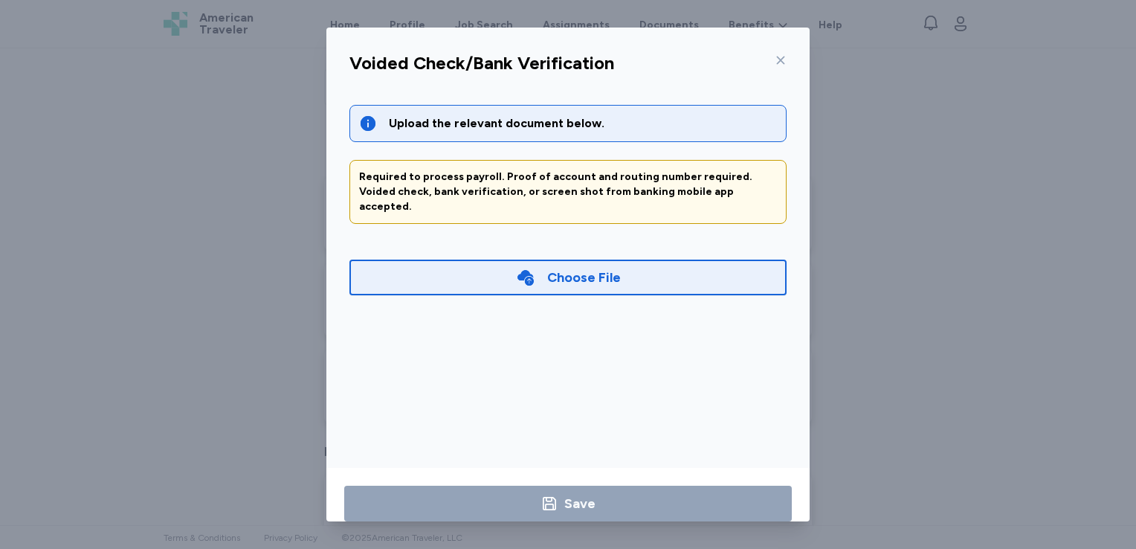
click at [569, 267] on div "Choose File" at bounding box center [584, 277] width 74 height 21
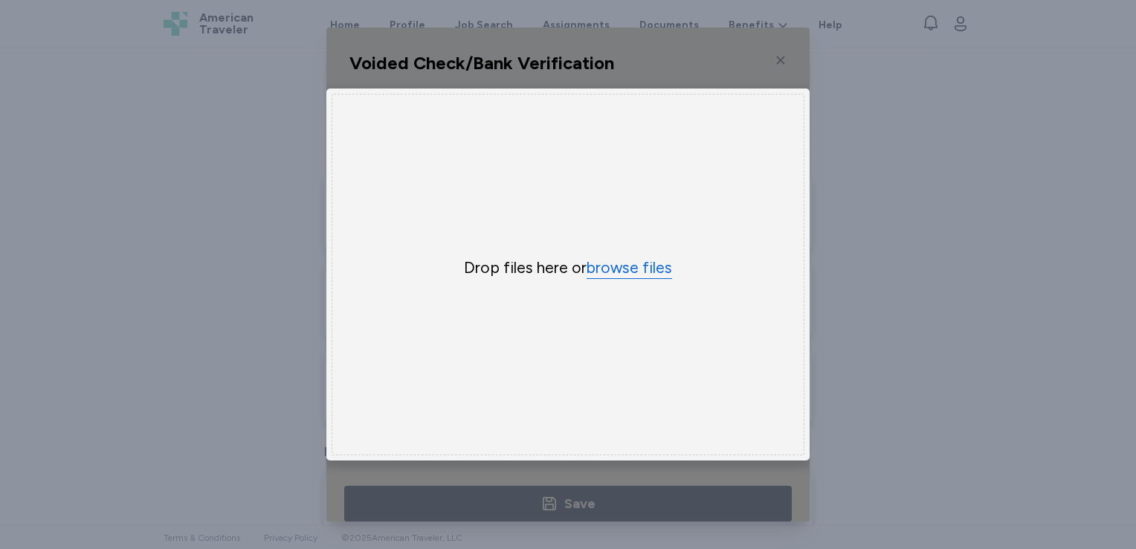
click at [615, 260] on button "browse files" at bounding box center [628, 268] width 85 height 22
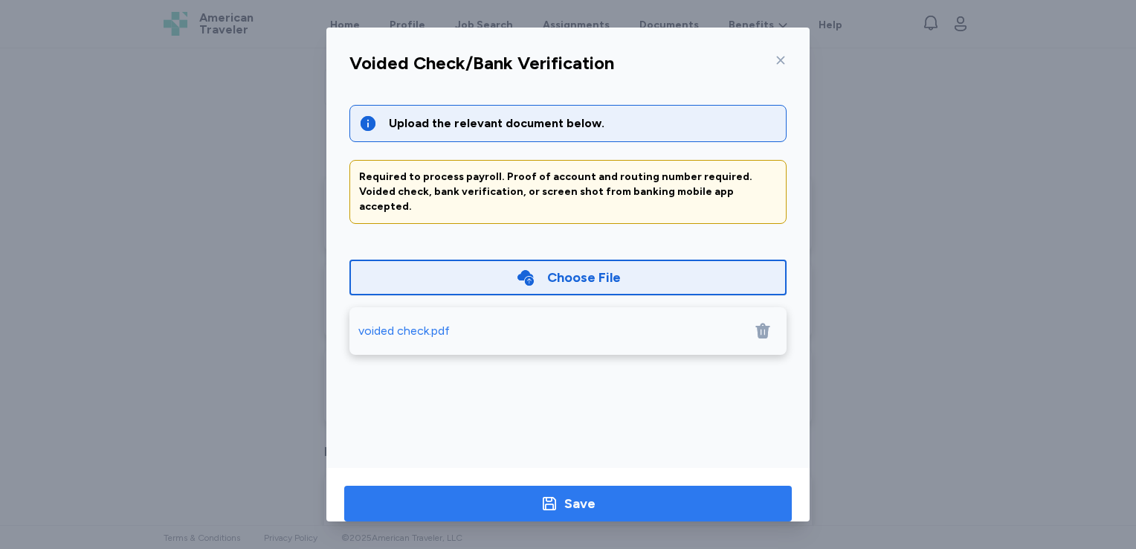
click at [586, 494] on div "Save" at bounding box center [579, 503] width 31 height 21
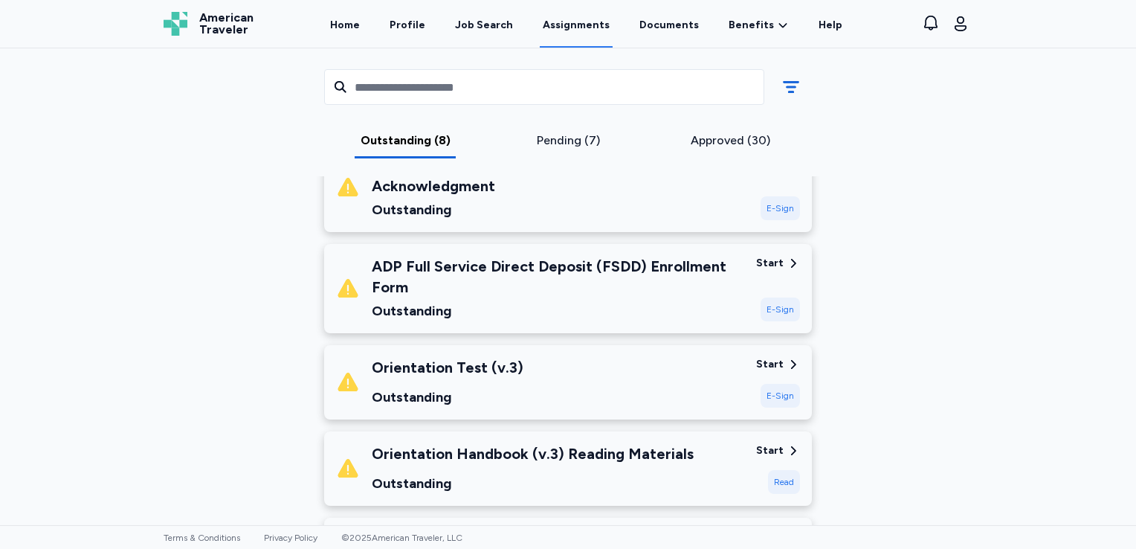
scroll to position [495, 0]
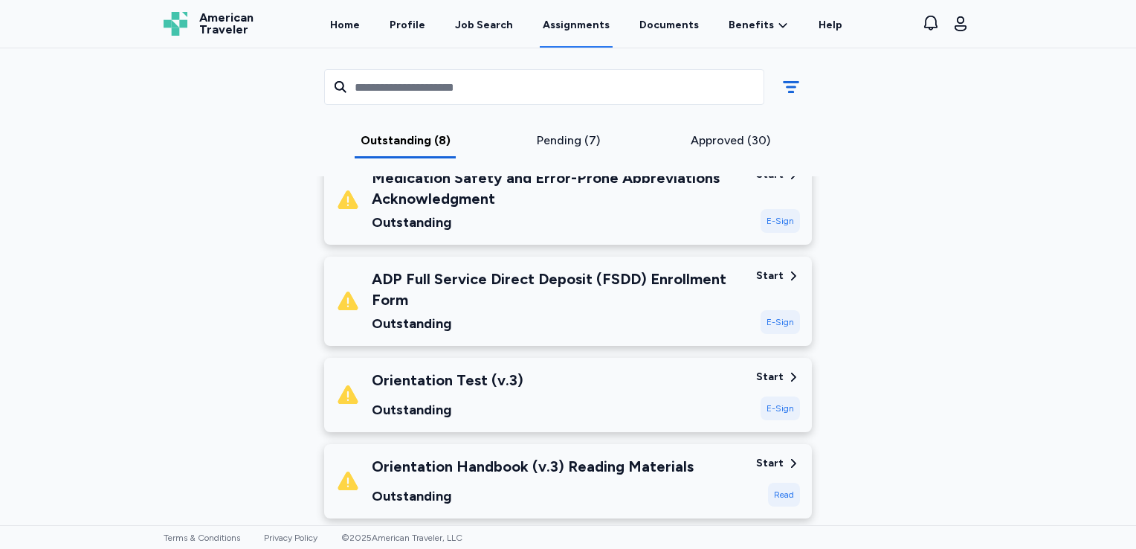
click at [654, 285] on div "ADP Full Service Direct Deposit (FSDD) Enrollment Form" at bounding box center [558, 289] width 372 height 42
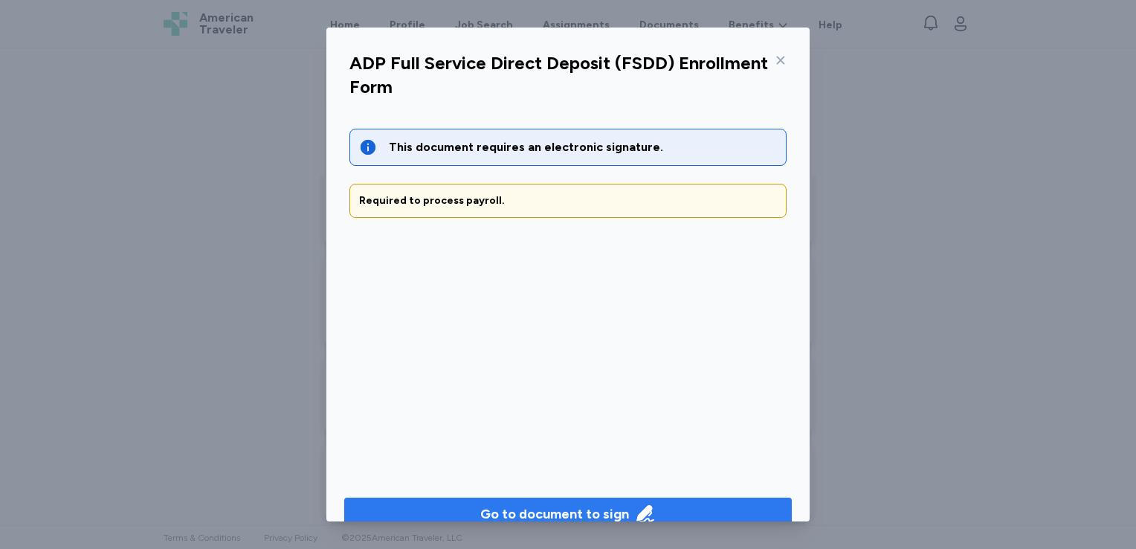
click at [597, 504] on div "Go to document to sign" at bounding box center [554, 513] width 149 height 21
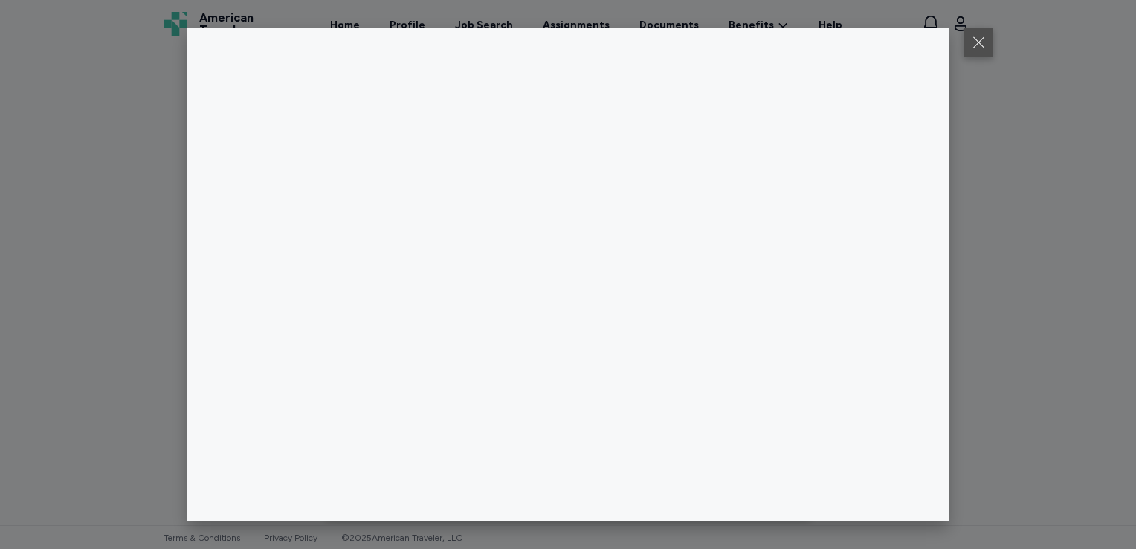
click at [975, 43] on button at bounding box center [978, 43] width 30 height 30
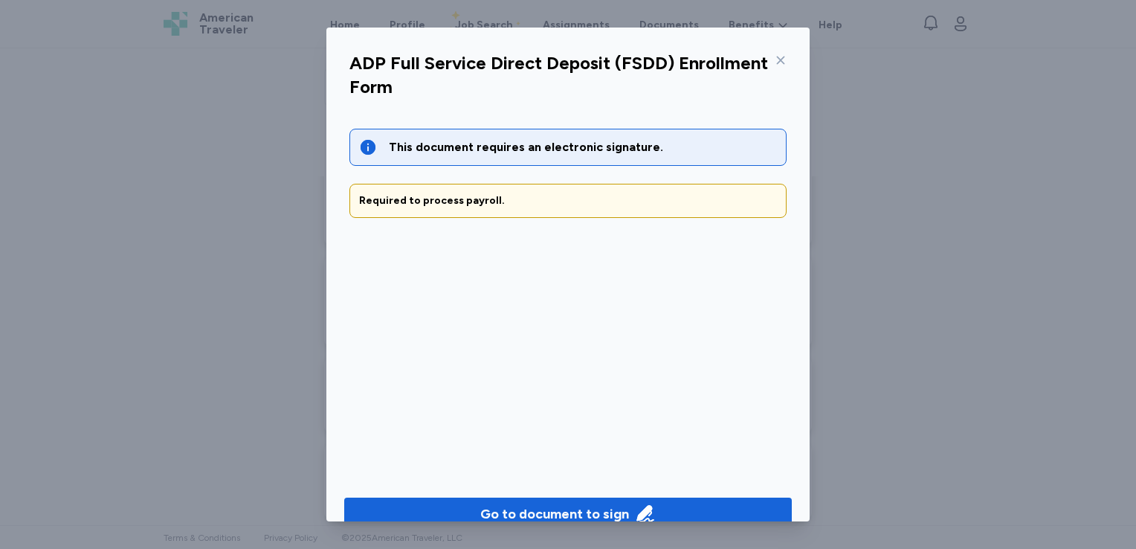
click at [777, 62] on icon at bounding box center [781, 60] width 8 height 8
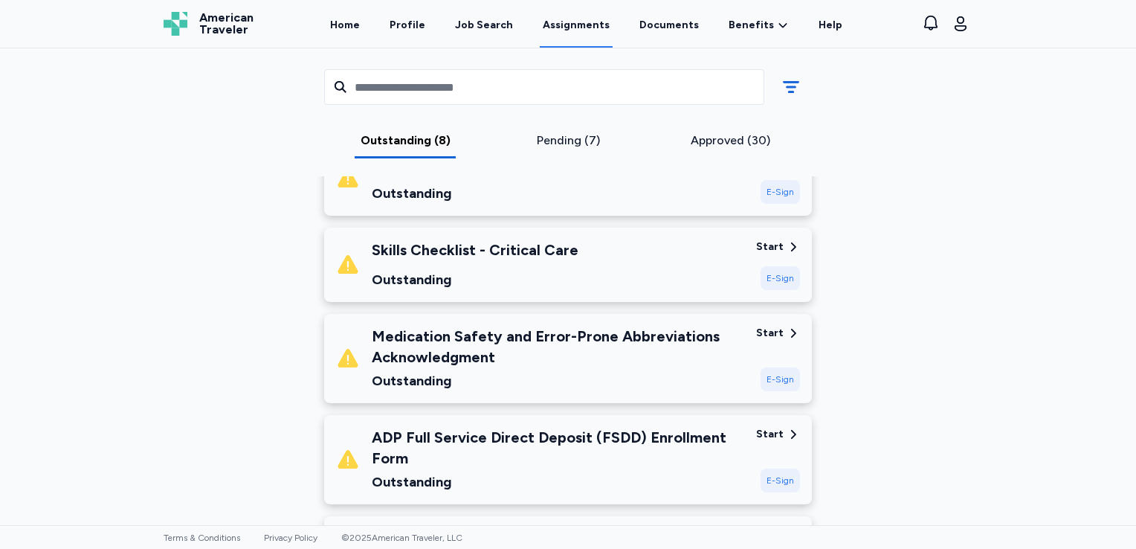
scroll to position [366, 0]
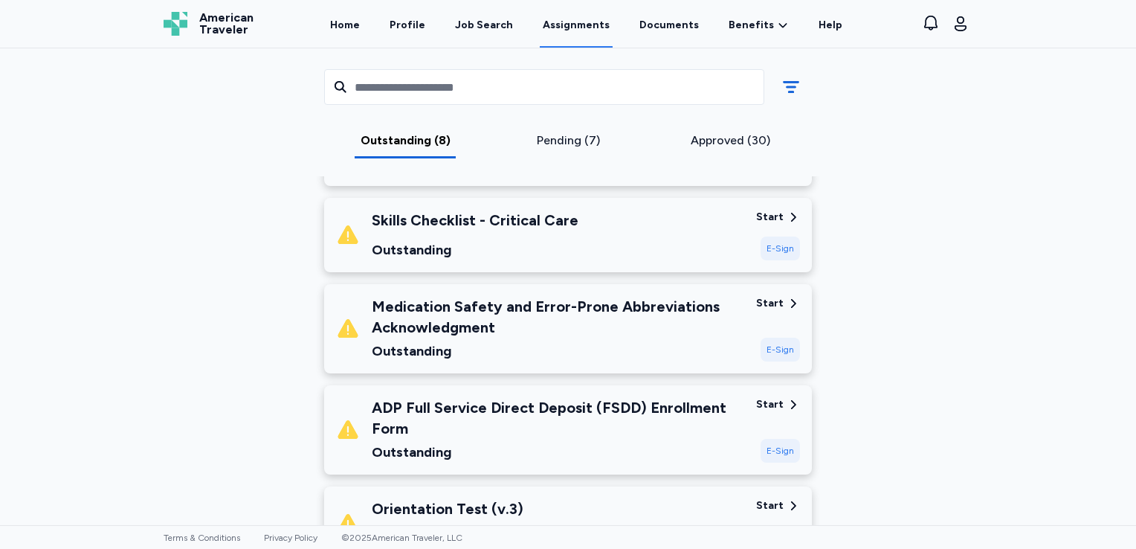
click at [679, 238] on div "Skills Checklist - Critical Care Outstanding" at bounding box center [540, 235] width 408 height 51
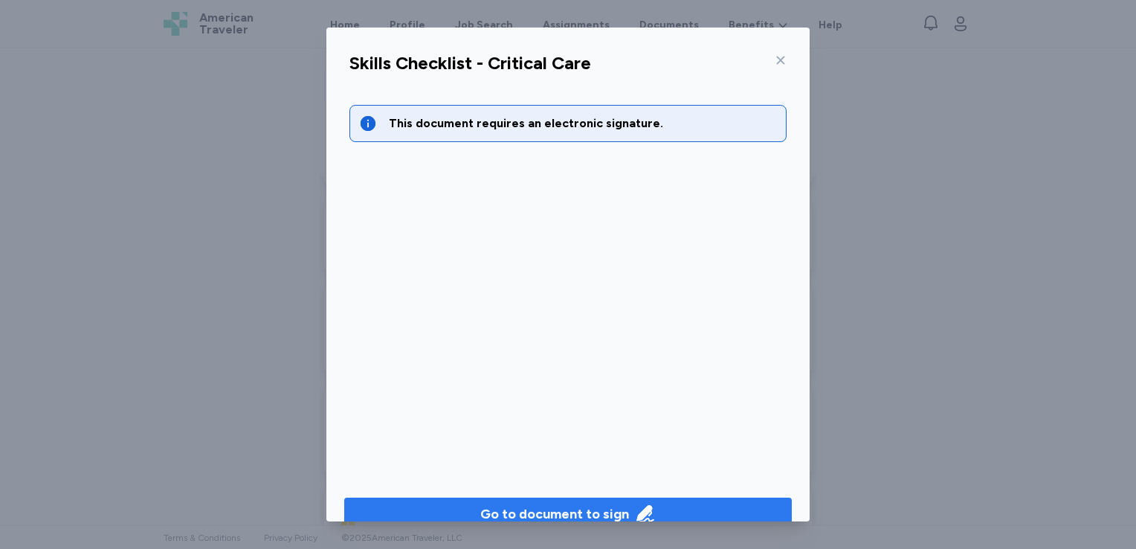
click at [589, 508] on div "Go to document to sign" at bounding box center [554, 513] width 149 height 21
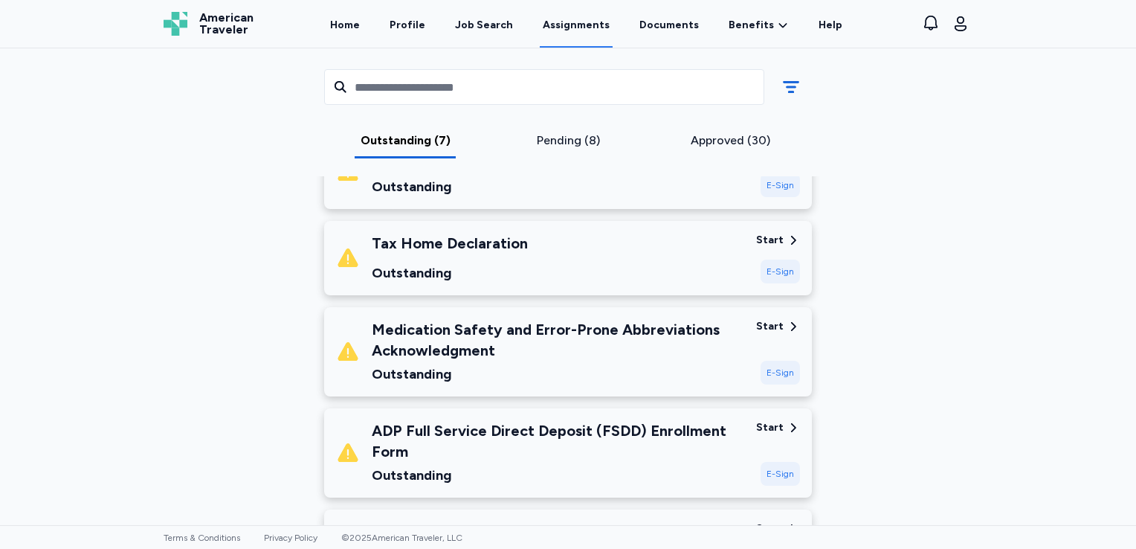
scroll to position [128, 0]
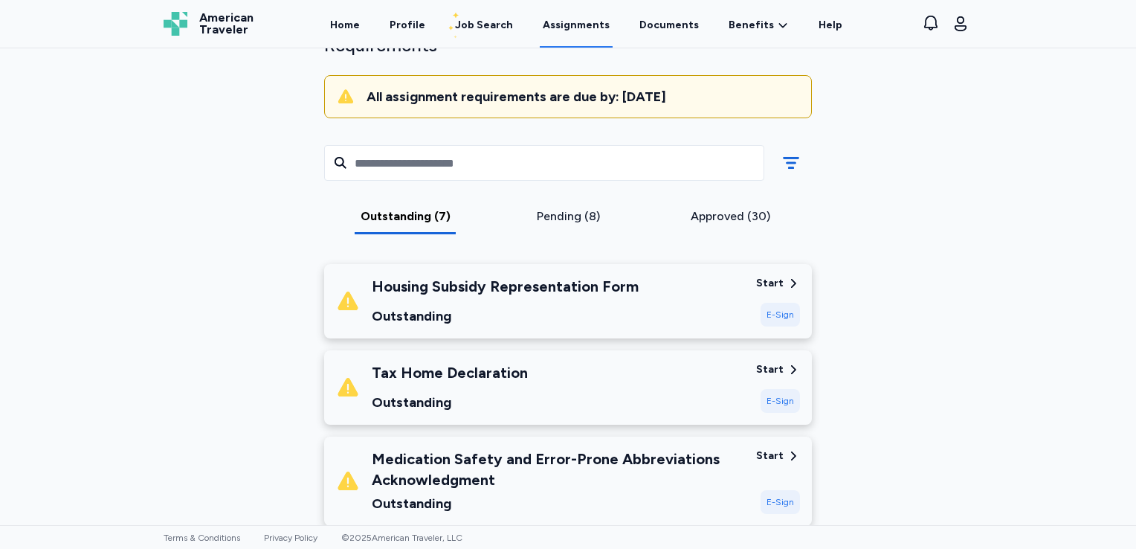
click at [723, 487] on div "Medication Safety and Error-Prone Abbreviations Acknowledgment" at bounding box center [558, 469] width 372 height 42
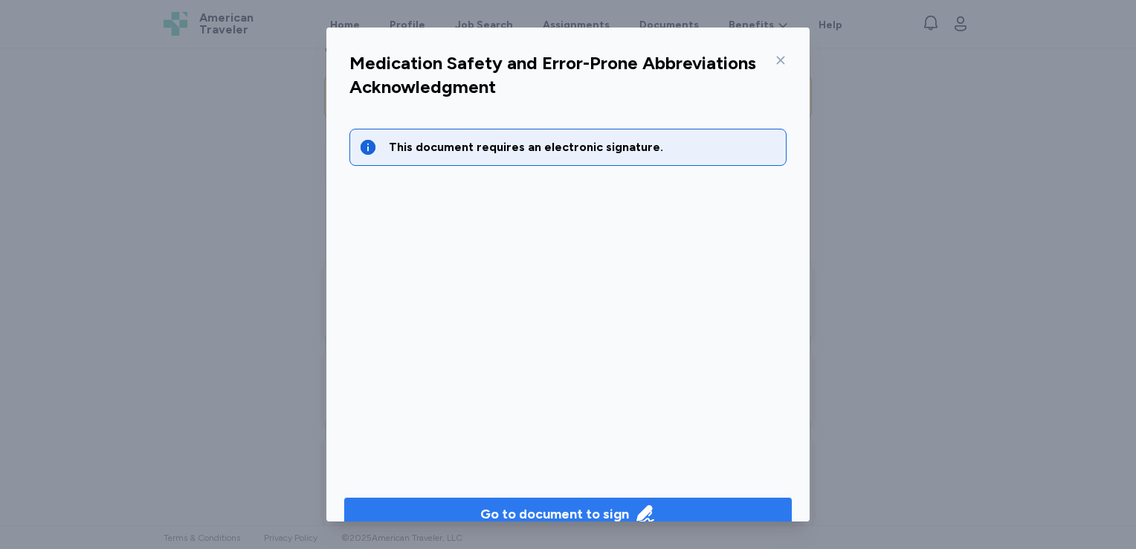
click at [608, 502] on button "Go to document to sign" at bounding box center [567, 513] width 447 height 33
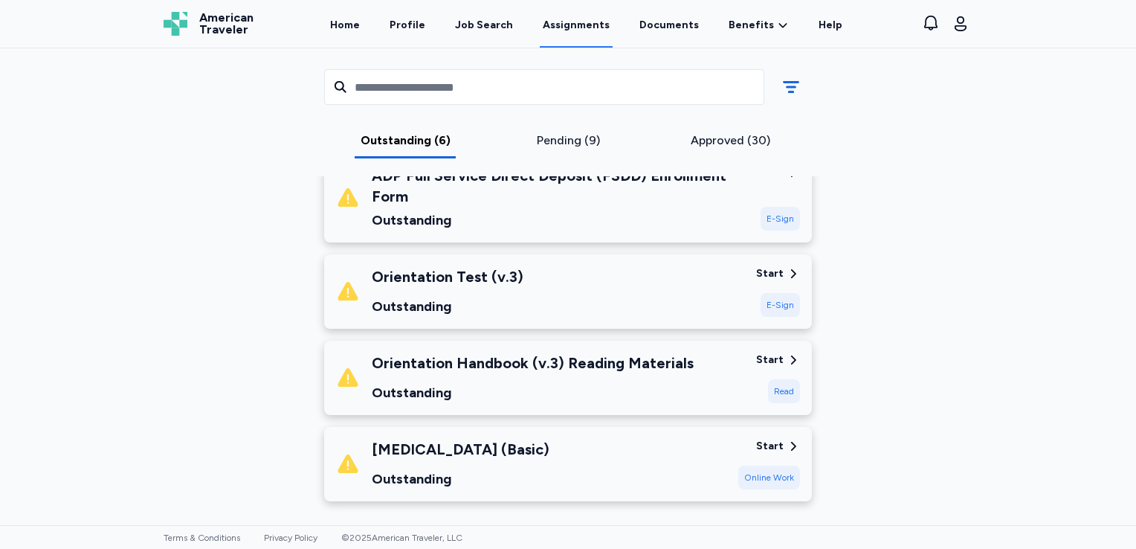
scroll to position [425, 0]
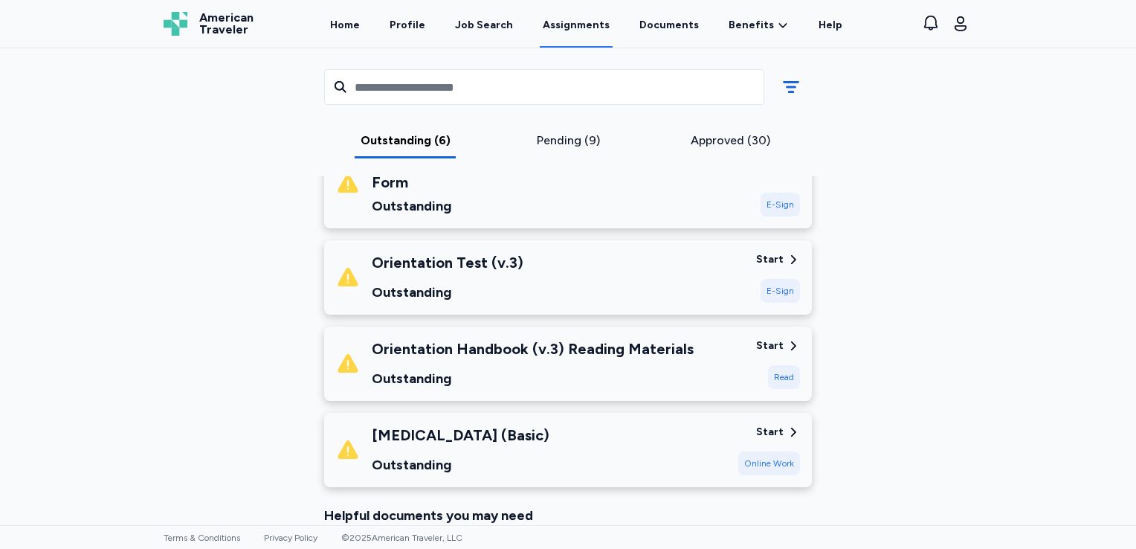
click at [676, 439] on div "Dysrhythmia (Basic) Outstanding" at bounding box center [531, 449] width 390 height 51
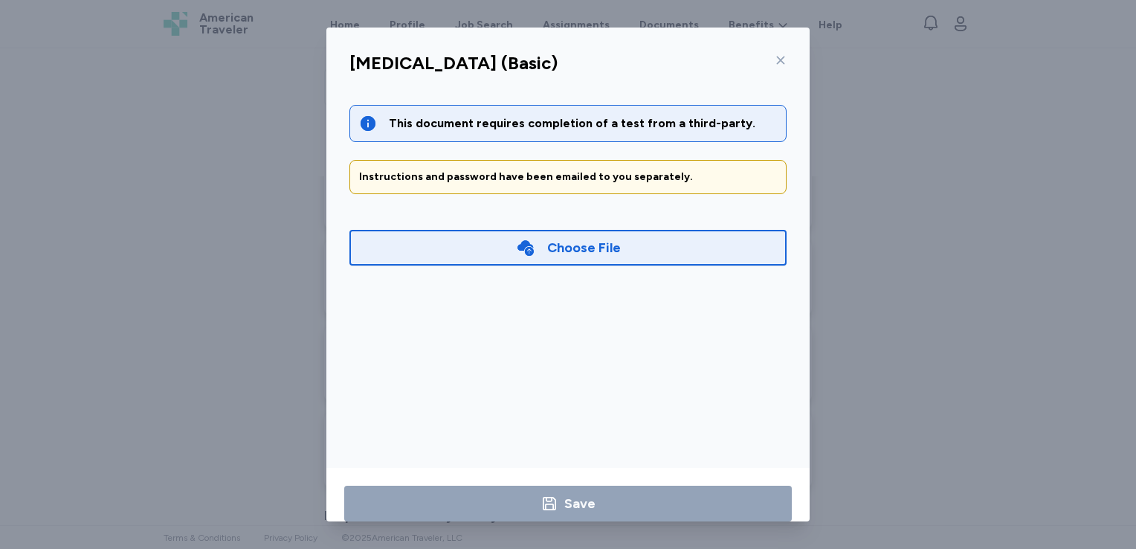
click at [777, 58] on icon at bounding box center [781, 60] width 8 height 8
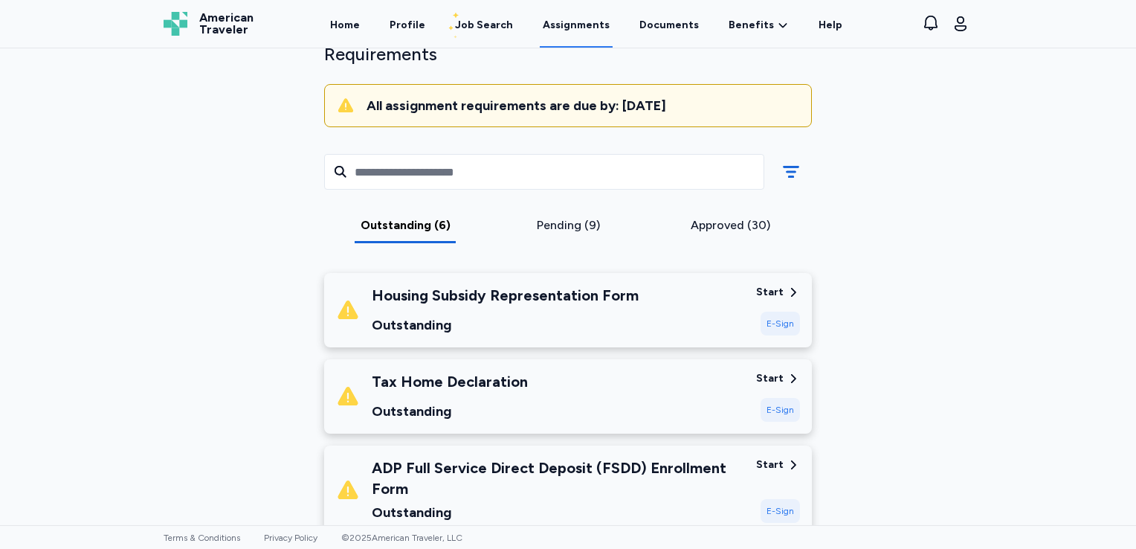
scroll to position [0, 0]
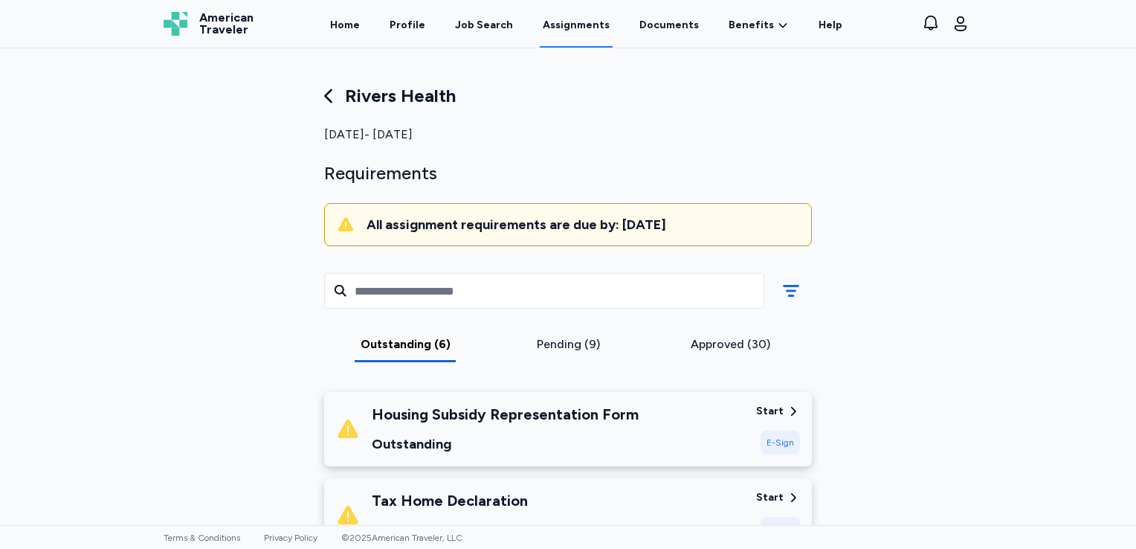
click at [981, 106] on div "Rivers Health [DATE] - [DATE] Requirements All assignment requirements are due …" at bounding box center [568, 286] width 1136 height 476
click at [670, 25] on link "Documents" at bounding box center [668, 24] width 65 height 46
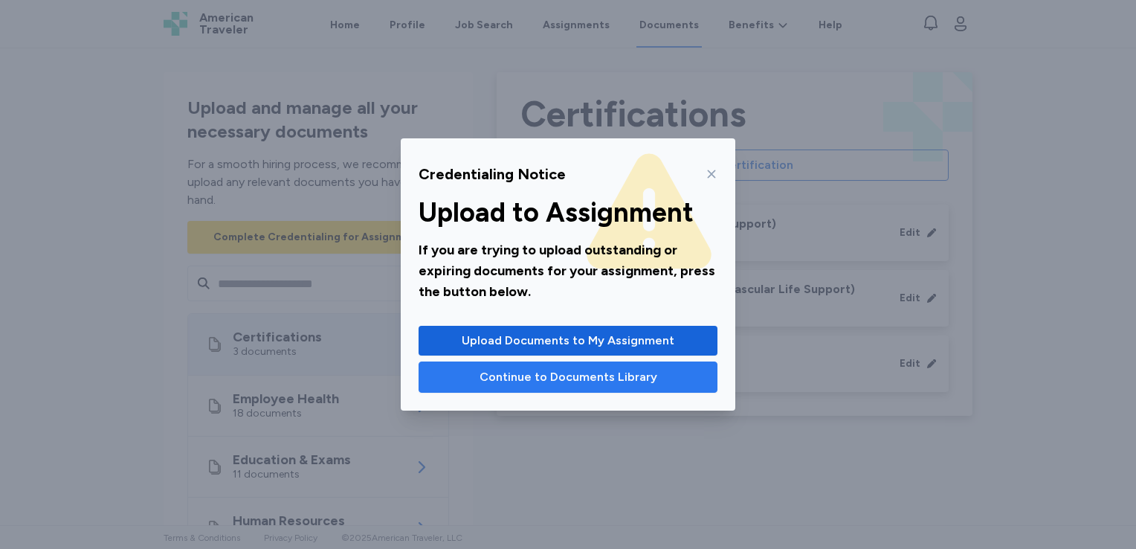
click at [604, 370] on span "Continue to Documents Library" at bounding box center [568, 377] width 178 height 18
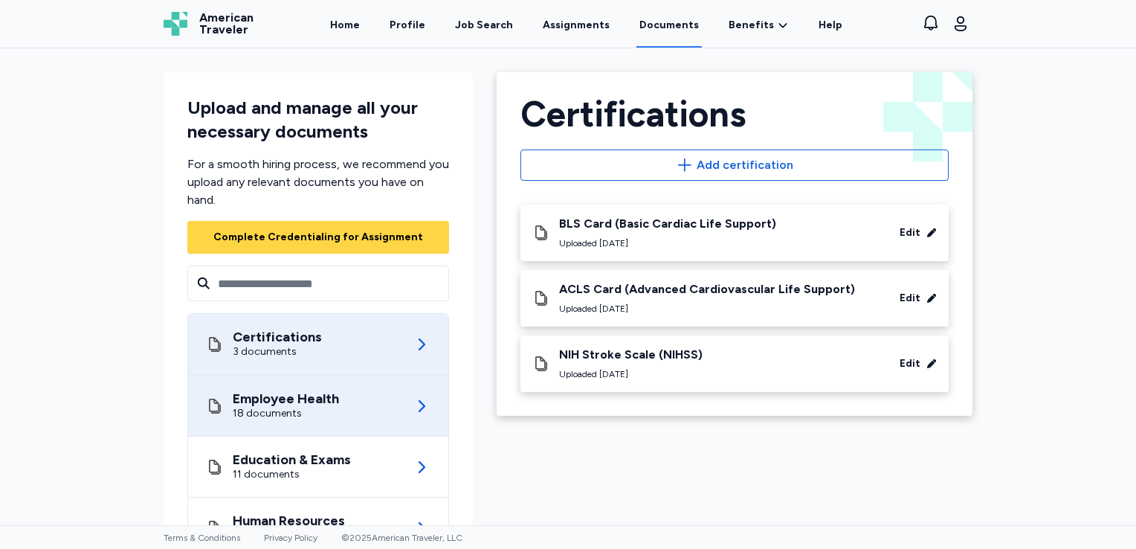
click at [309, 397] on div "Employee Health" at bounding box center [286, 398] width 106 height 15
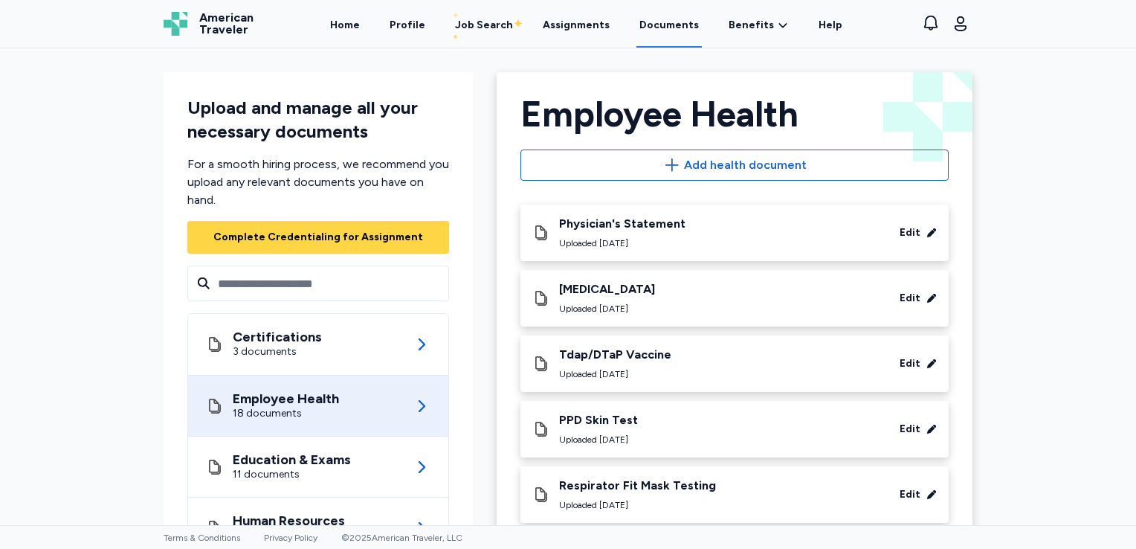
click at [903, 296] on div "Edit" at bounding box center [909, 298] width 21 height 15
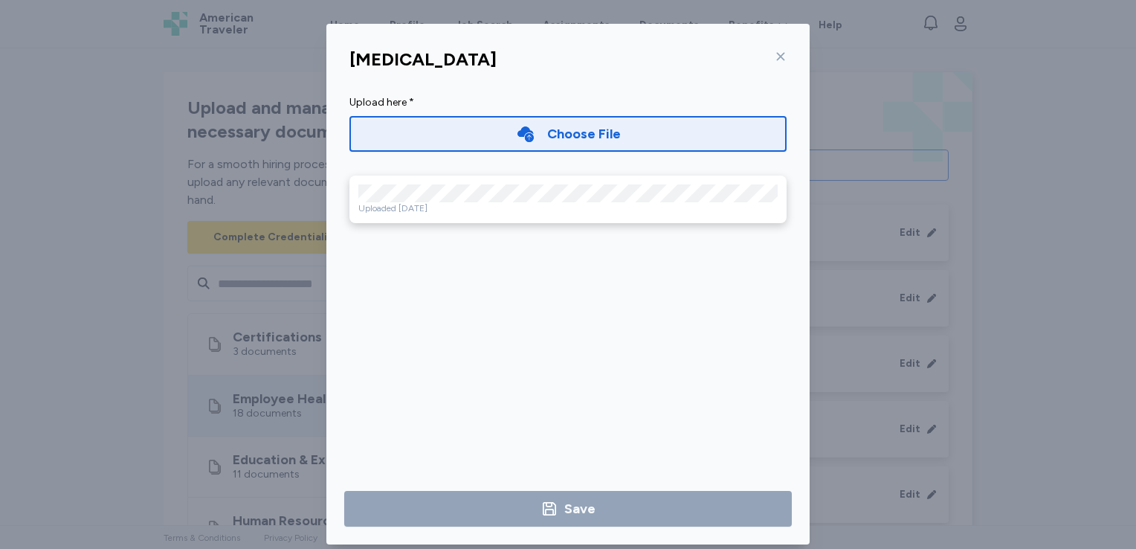
click at [491, 135] on div "Choose File" at bounding box center [567, 134] width 437 height 36
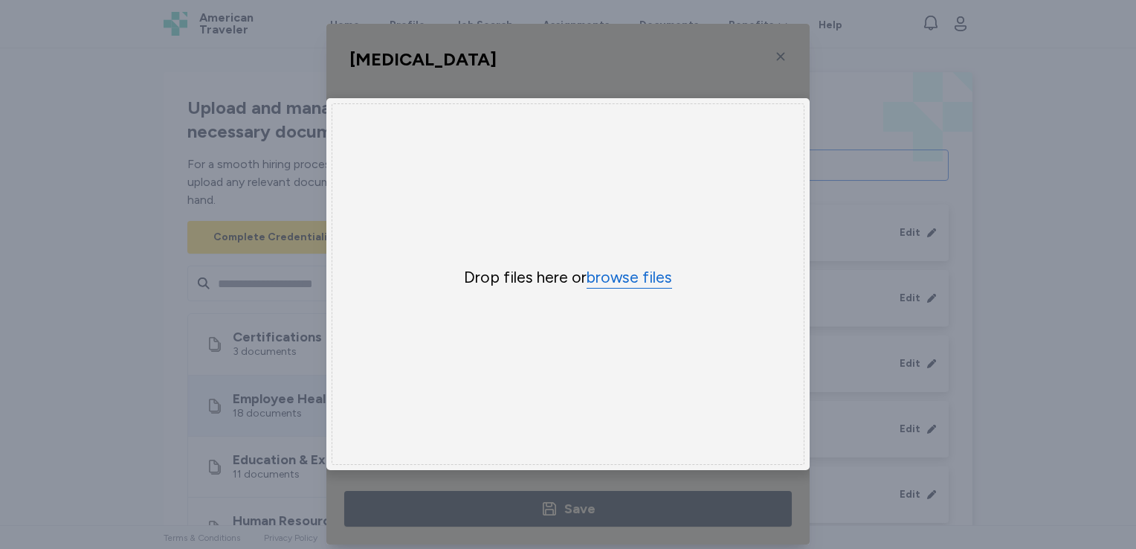
click at [629, 280] on button "browse files" at bounding box center [628, 278] width 85 height 22
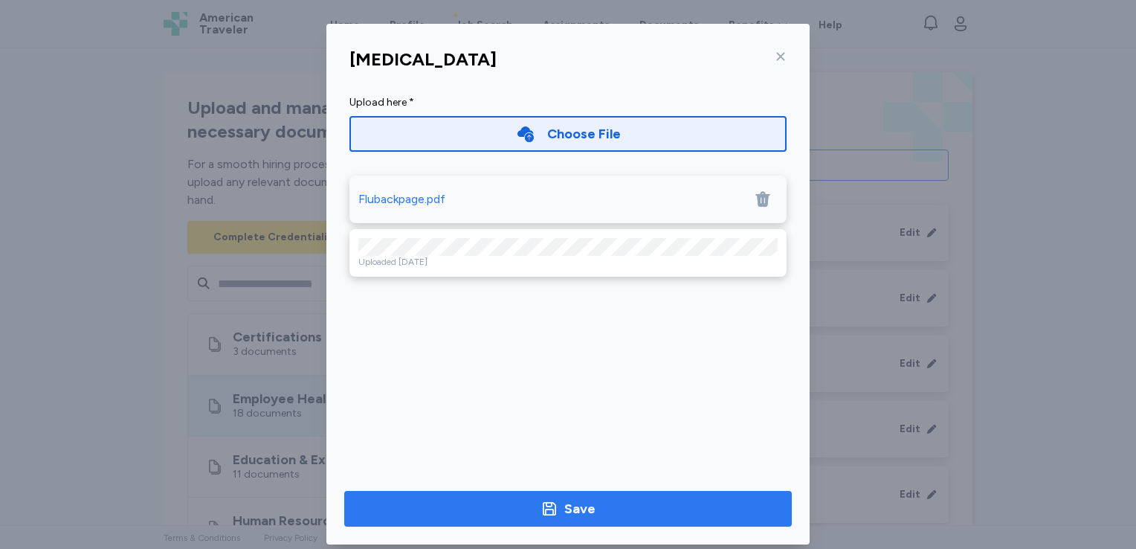
click at [600, 505] on span "Save" at bounding box center [568, 508] width 424 height 21
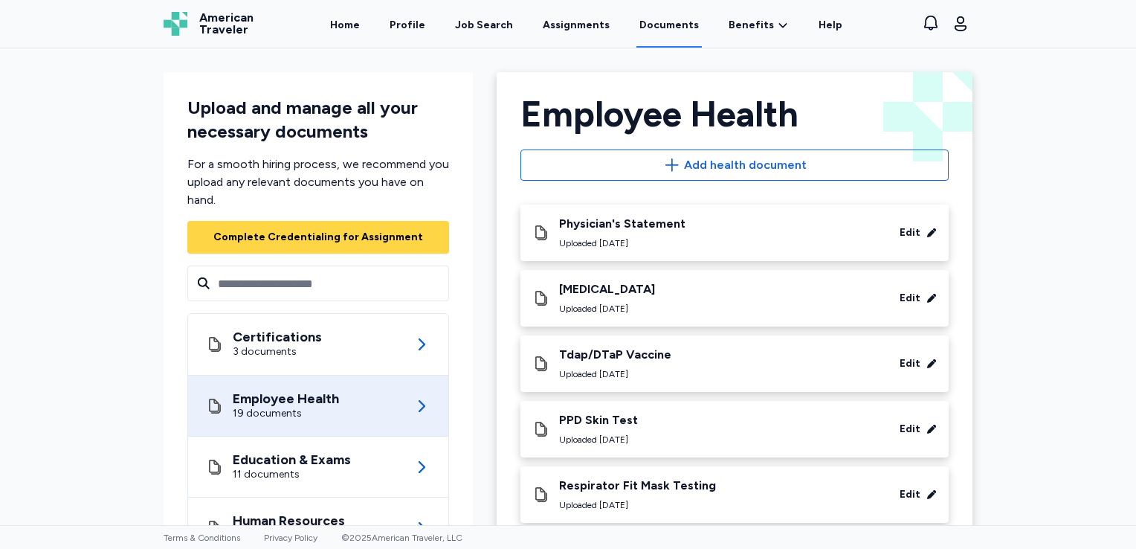
click at [89, 129] on div "Upload and manage all your necessary documents For a smooth hiring process, we …" at bounding box center [568, 286] width 1136 height 476
click at [568, 33] on link "Assignments" at bounding box center [576, 24] width 73 height 46
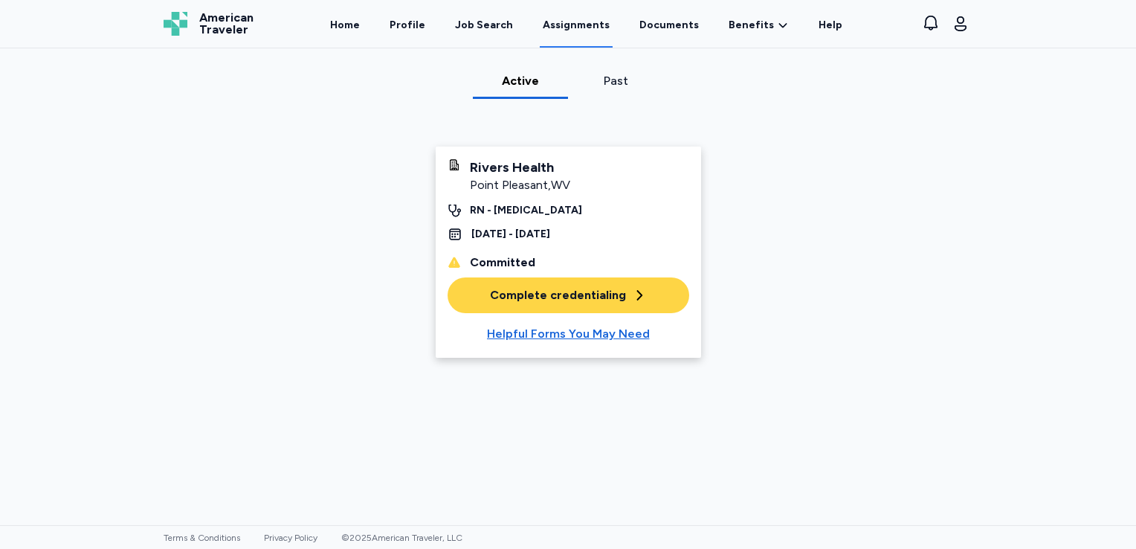
click at [590, 293] on div "Complete credentialing" at bounding box center [568, 295] width 157 height 18
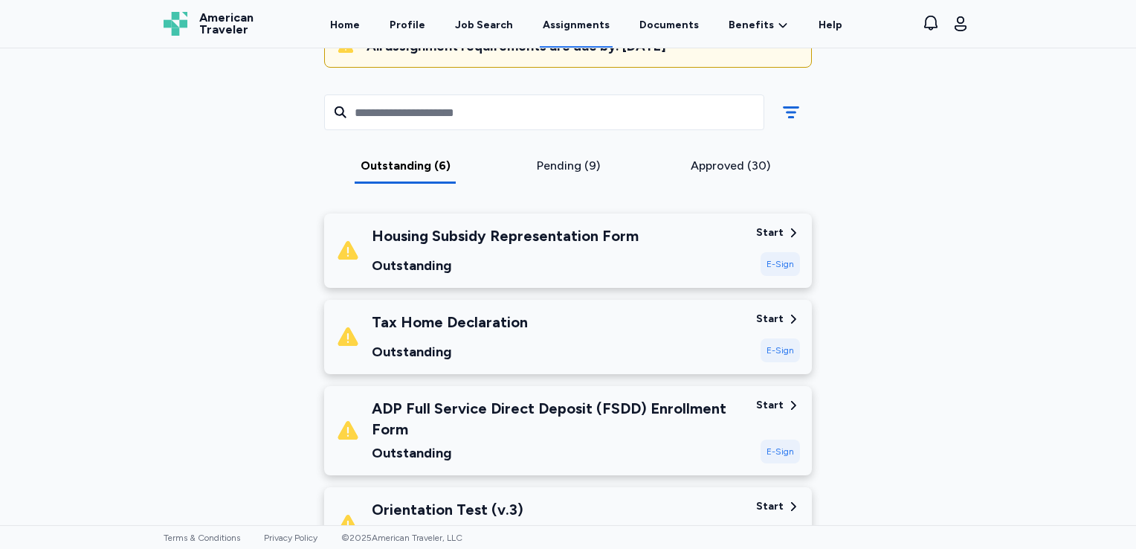
scroll to position [169, 0]
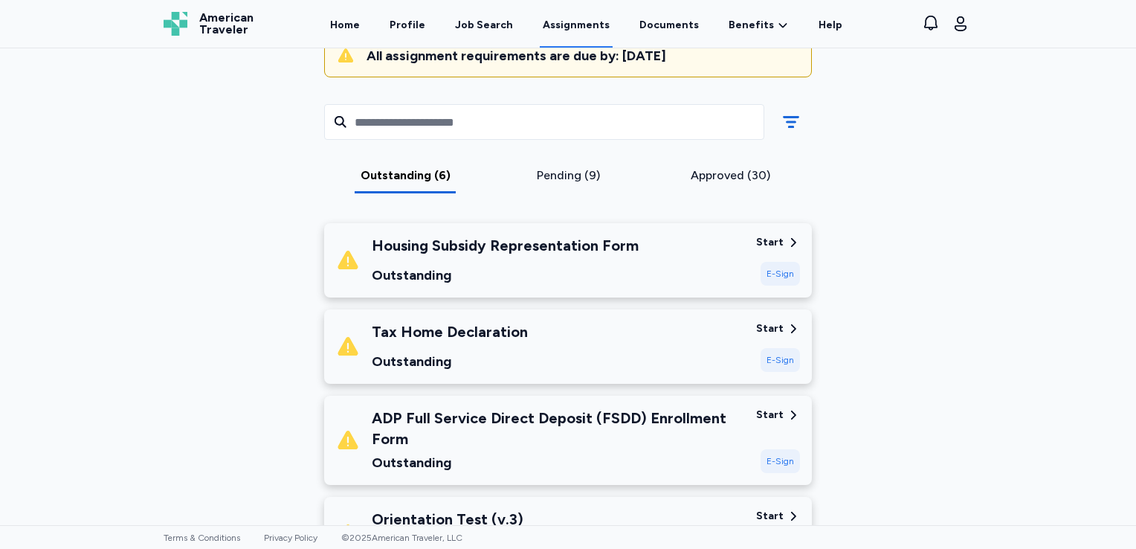
click at [641, 344] on div "Tax Home Declaration Outstanding" at bounding box center [540, 346] width 408 height 51
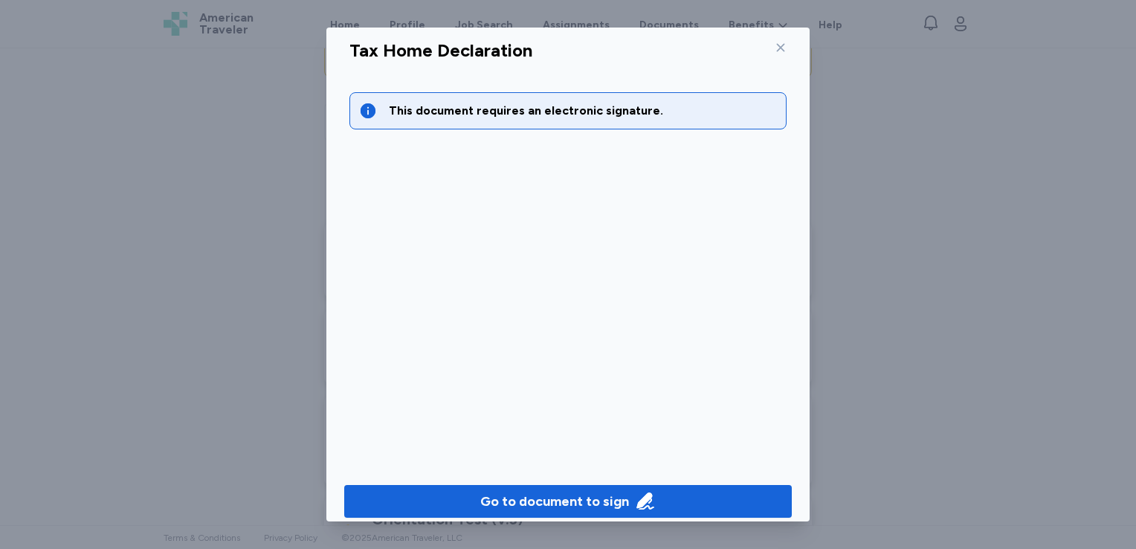
scroll to position [26, 0]
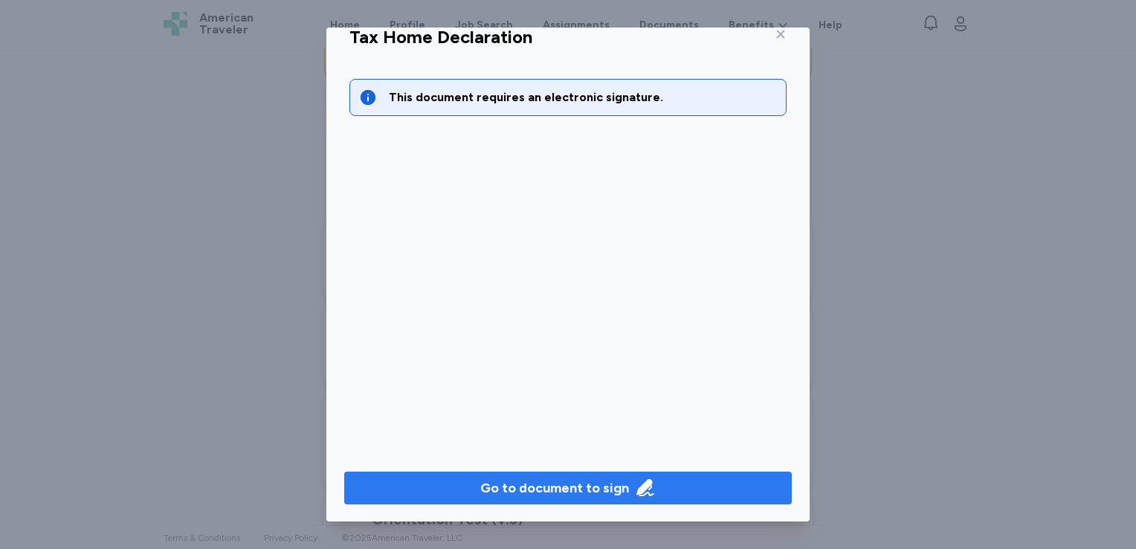
click at [569, 484] on div "Go to document to sign" at bounding box center [554, 487] width 149 height 21
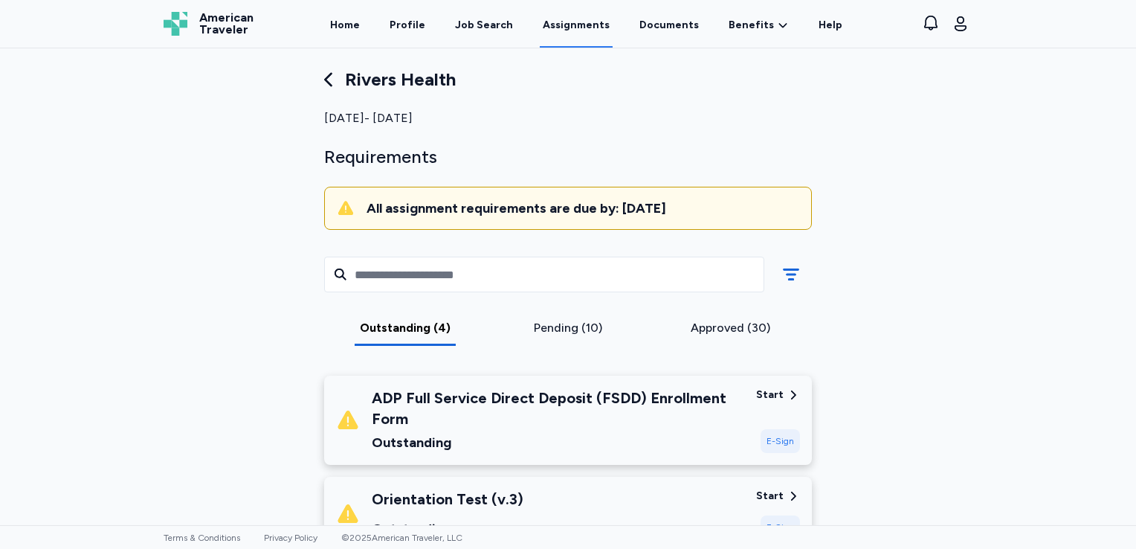
scroll to position [0, 0]
